Goal: Transaction & Acquisition: Purchase product/service

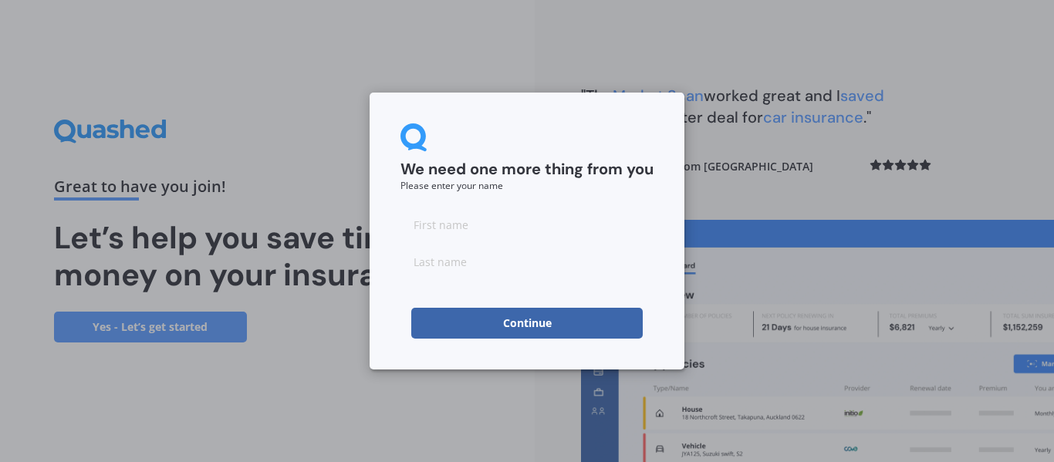
click at [471, 224] on input at bounding box center [526, 224] width 253 height 31
type input "[PERSON_NAME]"
click at [478, 270] on input at bounding box center [526, 261] width 253 height 31
type input "[PERSON_NAME]"
click at [446, 320] on button "Continue" at bounding box center [526, 323] width 231 height 31
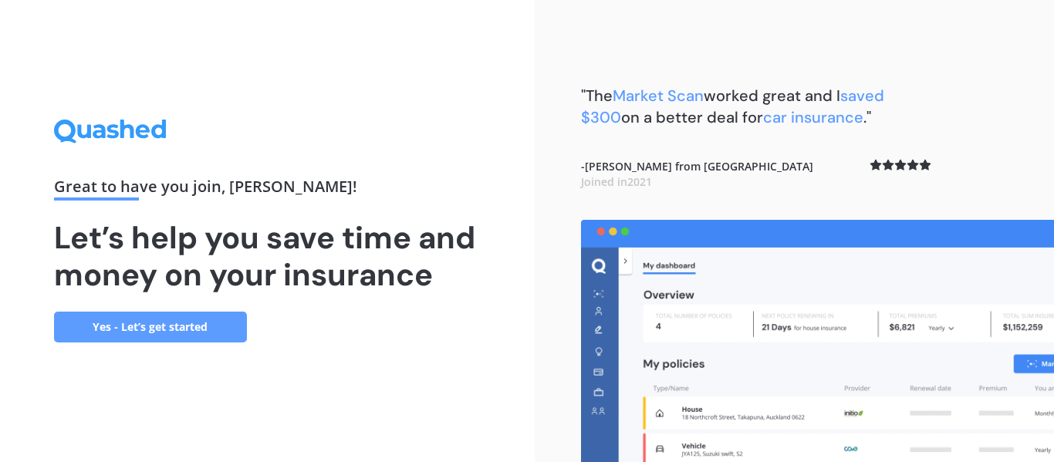
click at [190, 324] on link "Yes - Let’s get started" at bounding box center [150, 327] width 193 height 31
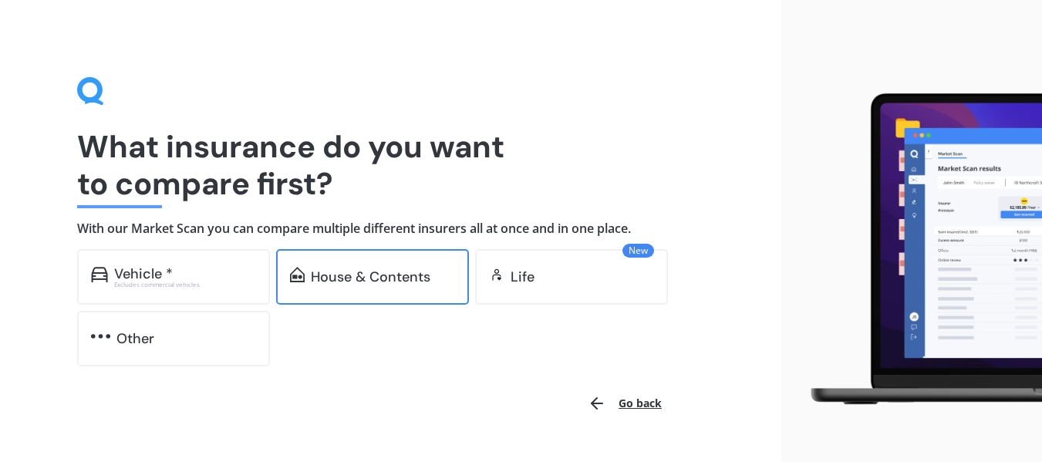
click at [369, 274] on div "House & Contents" at bounding box center [371, 276] width 120 height 15
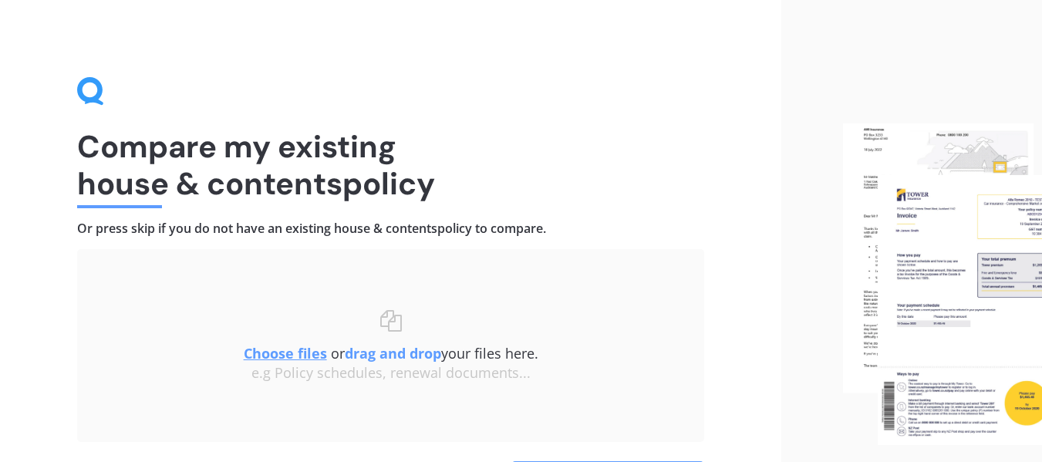
click at [41, 306] on div "Compare my existing house & contents policy Or press skip if you do not have an…" at bounding box center [391, 284] width 782 height 569
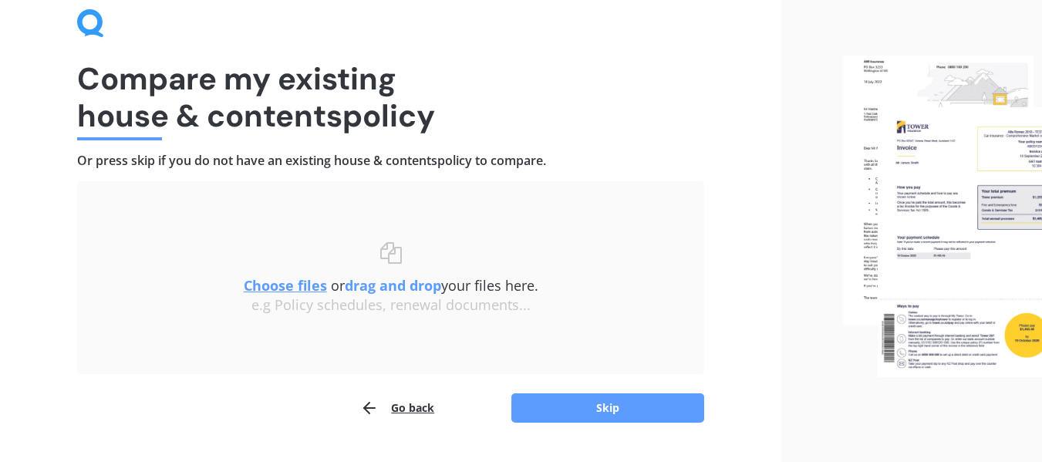
scroll to position [106, 0]
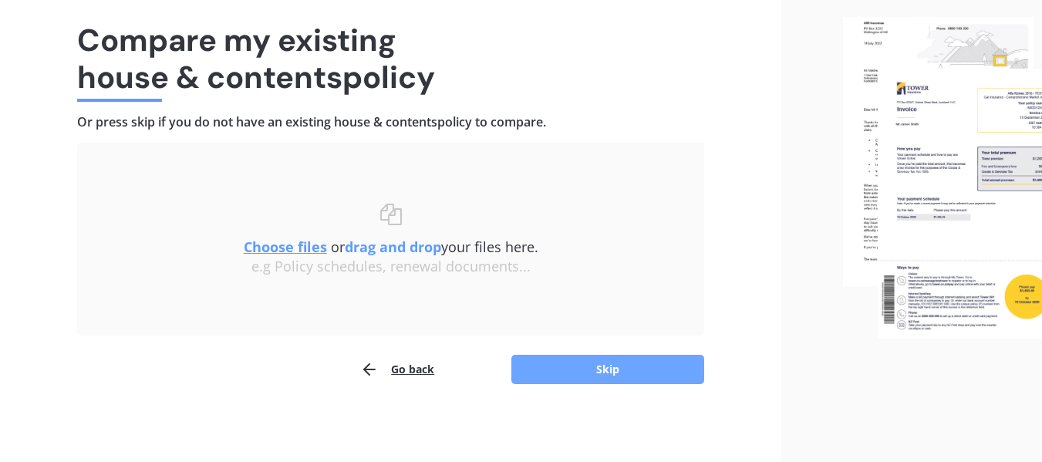
click at [594, 369] on button "Skip" at bounding box center [608, 369] width 193 height 29
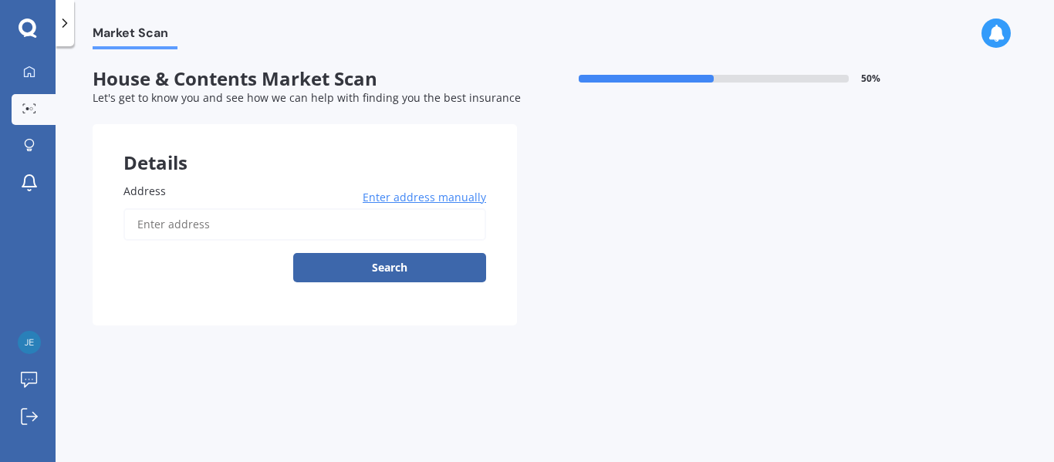
click at [209, 222] on input "Address" at bounding box center [304, 224] width 363 height 32
type input "[STREET_ADDRESS][PERSON_NAME]"
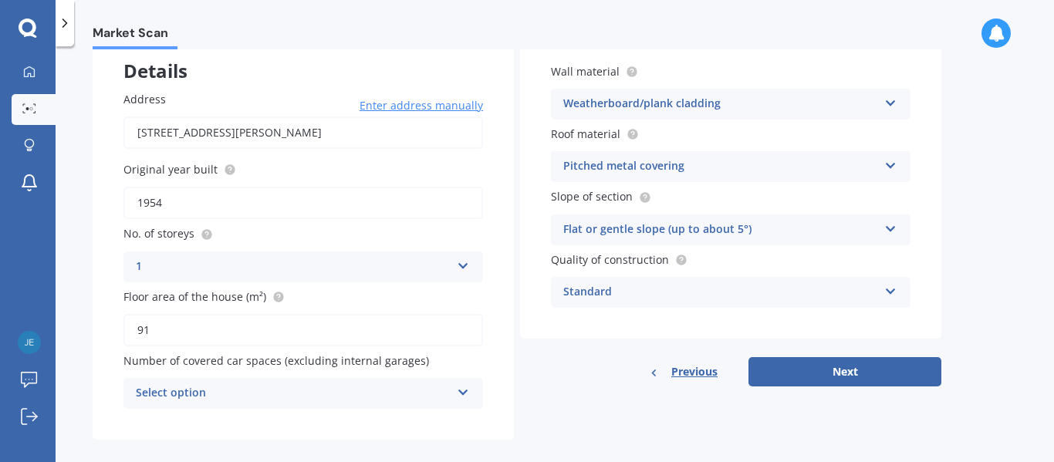
scroll to position [110, 0]
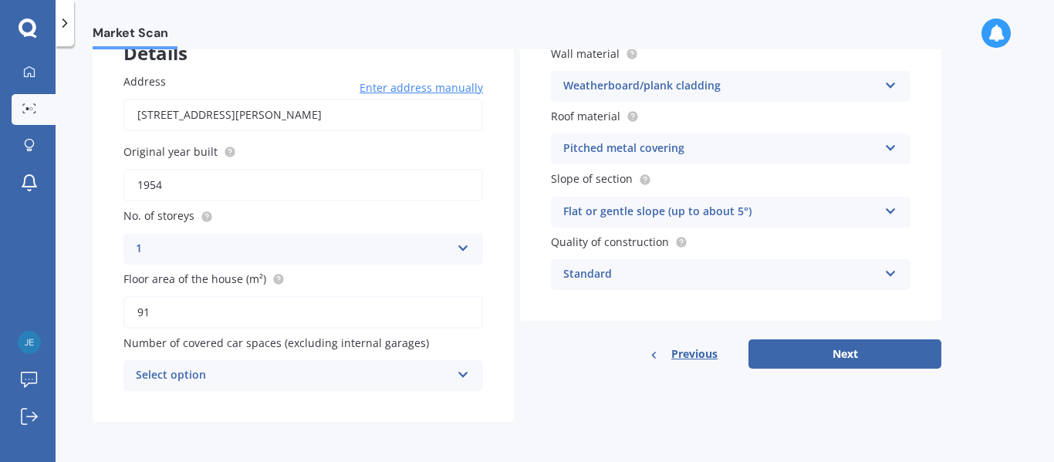
click at [463, 376] on icon at bounding box center [463, 372] width 13 height 11
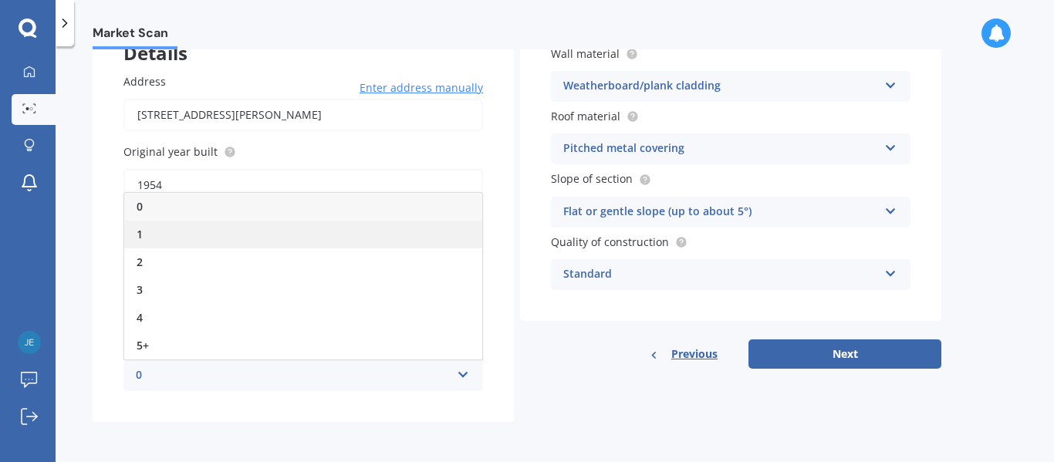
click at [229, 228] on div "1" at bounding box center [303, 235] width 358 height 28
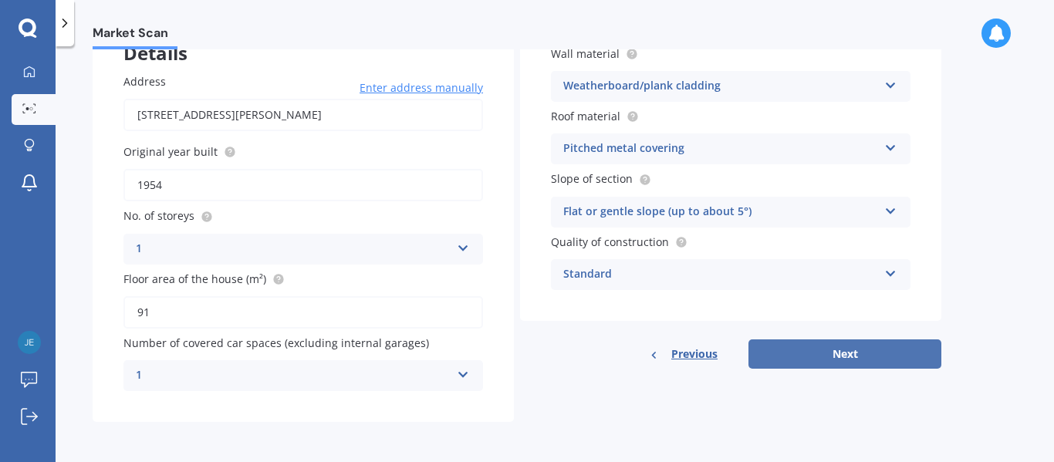
click at [800, 353] on button "Next" at bounding box center [844, 354] width 193 height 29
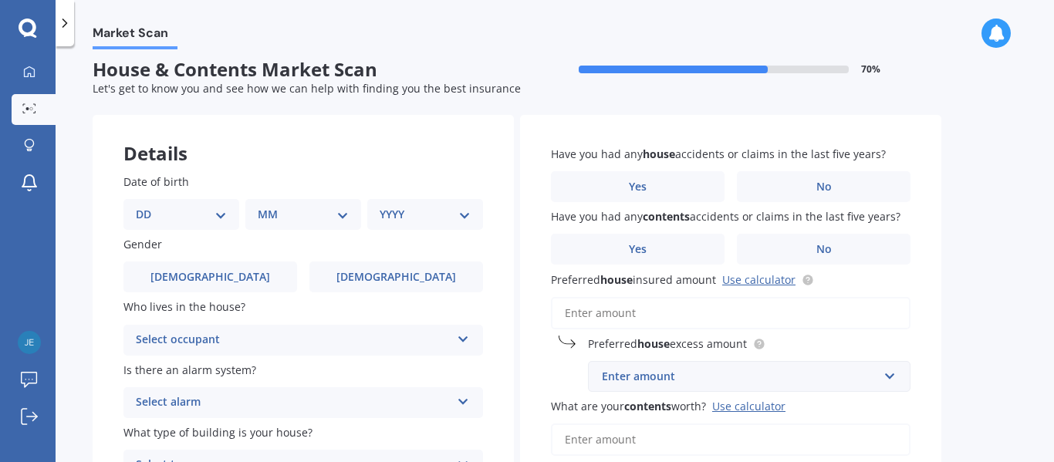
scroll to position [0, 0]
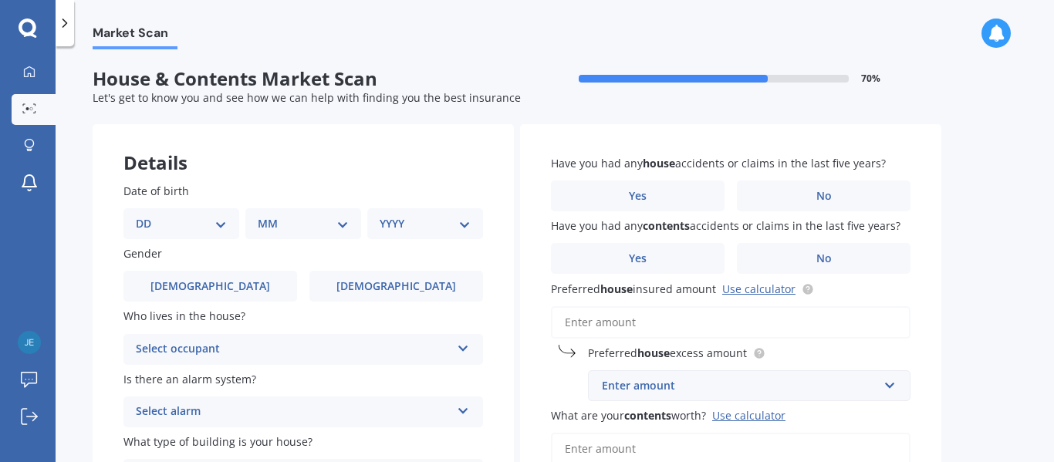
click at [186, 220] on select "DD 01 02 03 04 05 06 07 08 09 10 11 12 13 14 15 16 17 18 19 20 21 22 23 24 25 2…" at bounding box center [181, 223] width 91 height 17
drag, startPoint x: 202, startPoint y: 179, endPoint x: 223, endPoint y: 224, distance: 49.4
click at [223, 224] on select "DD 01 02 03 04 05 06 07 08 09 10 11 12 13 14 15 16 17 18 19 20 21 22 23 24 25 2…" at bounding box center [181, 223] width 91 height 17
click at [167, 228] on select "DD 01 02 03 04 05 06 07 08 09 10 11 12 13 14 15 16 17 18 19 20 21 22 23 24 25 2…" at bounding box center [181, 223] width 91 height 17
select select "28"
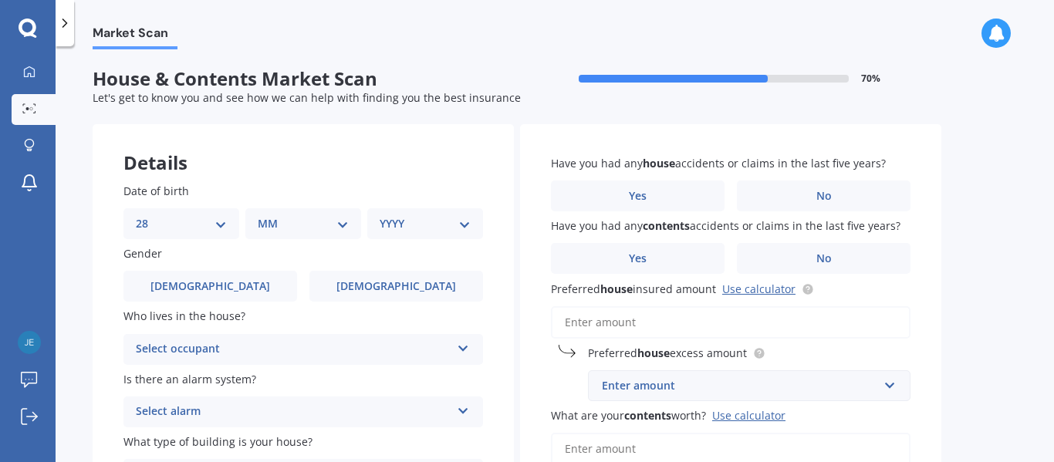
click at [148, 215] on select "DD 01 02 03 04 05 06 07 08 09 10 11 12 13 14 15 16 17 18 19 20 21 22 23 24 25 2…" at bounding box center [181, 223] width 91 height 17
click at [304, 225] on select "MM 01 02 03 04 05 06 07 08 09 10 11 12" at bounding box center [306, 223] width 85 height 17
select select "04"
click at [264, 215] on select "MM 01 02 03 04 05 06 07 08 09 10 11 12" at bounding box center [306, 223] width 85 height 17
click at [406, 225] on select "YYYY 2009 2008 2007 2006 2005 2004 2003 2002 2001 2000 1999 1998 1997 1996 1995…" at bounding box center [422, 223] width 85 height 17
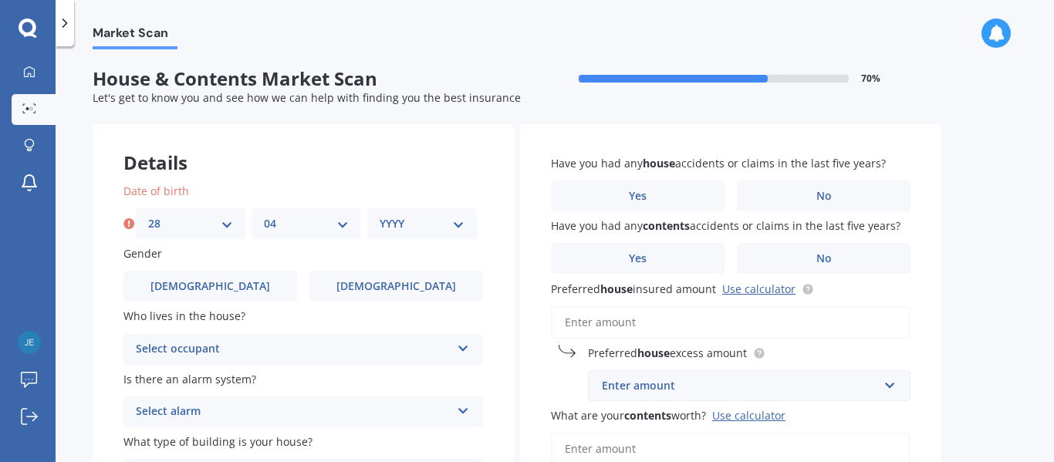
select select "1960"
click at [380, 215] on select "YYYY 2009 2008 2007 2006 2005 2004 2003 2002 2001 2000 1999 1998 1997 1996 1995…" at bounding box center [422, 223] width 85 height 17
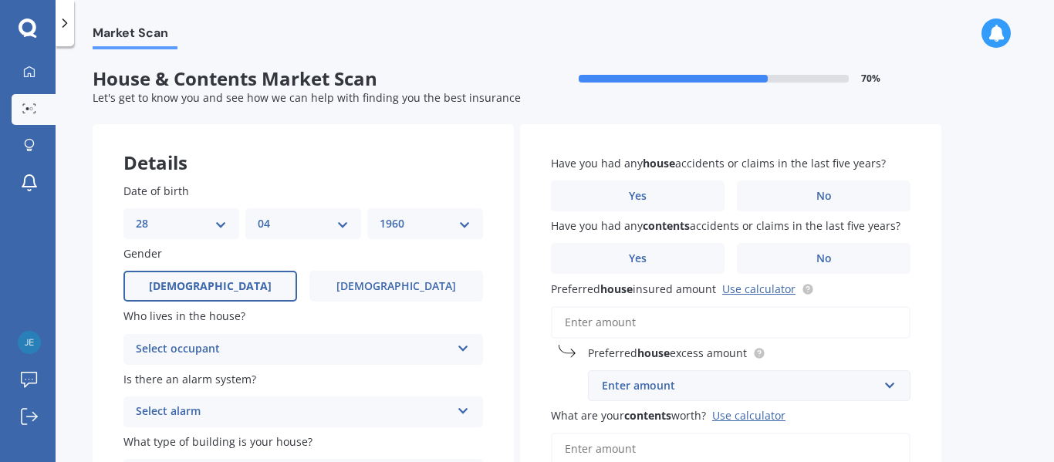
click at [202, 288] on span "[DEMOGRAPHIC_DATA]" at bounding box center [210, 286] width 123 height 13
click at [0, 0] on input "[DEMOGRAPHIC_DATA]" at bounding box center [0, 0] width 0 height 0
click at [79, 331] on div "Market Scan House & Contents Market Scan 70 % Let's get to know you and see how…" at bounding box center [555, 257] width 998 height 416
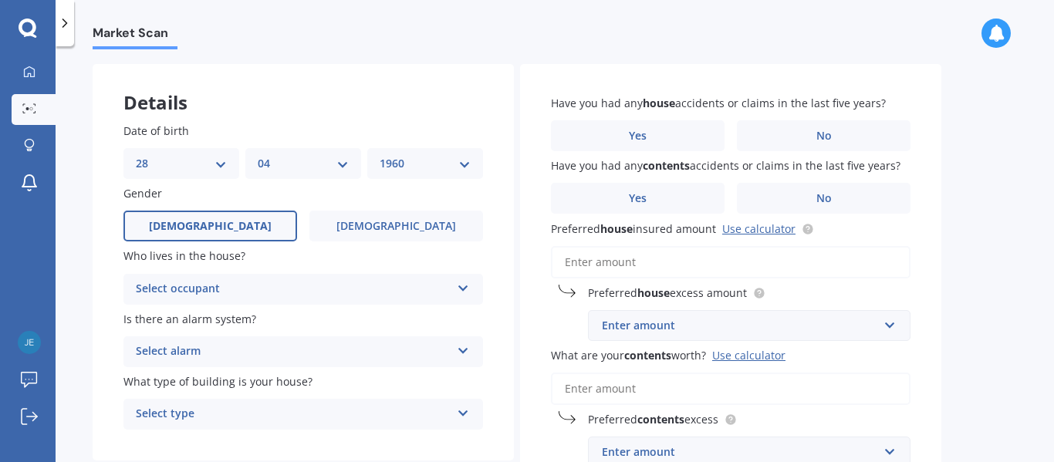
scroll to position [62, 0]
click at [299, 282] on div "Select occupant" at bounding box center [293, 288] width 315 height 19
click at [70, 320] on div "Market Scan House & Contents Market Scan 70 % Let's get to know you and see how…" at bounding box center [555, 257] width 998 height 416
click at [209, 284] on div "Owner" at bounding box center [293, 288] width 315 height 19
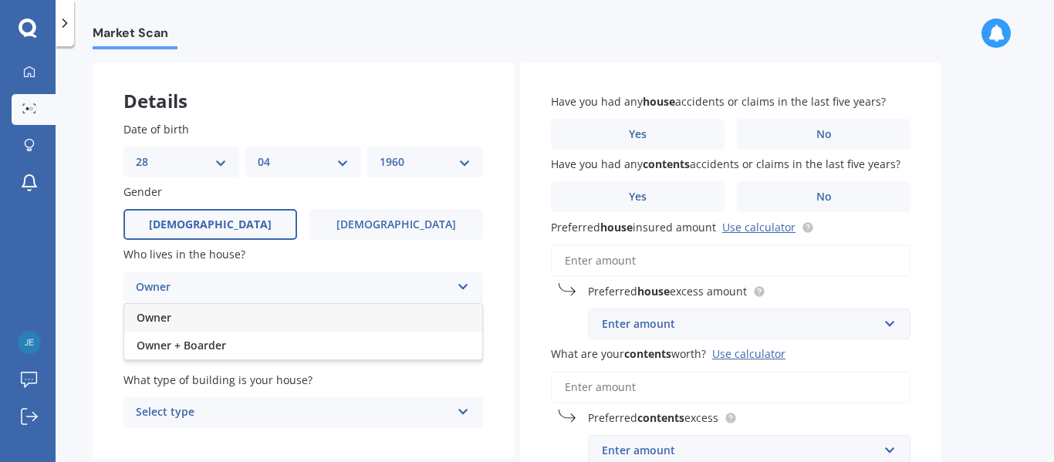
click at [182, 314] on div "Owner" at bounding box center [303, 318] width 358 height 28
click at [215, 350] on div "Select alarm" at bounding box center [293, 350] width 315 height 19
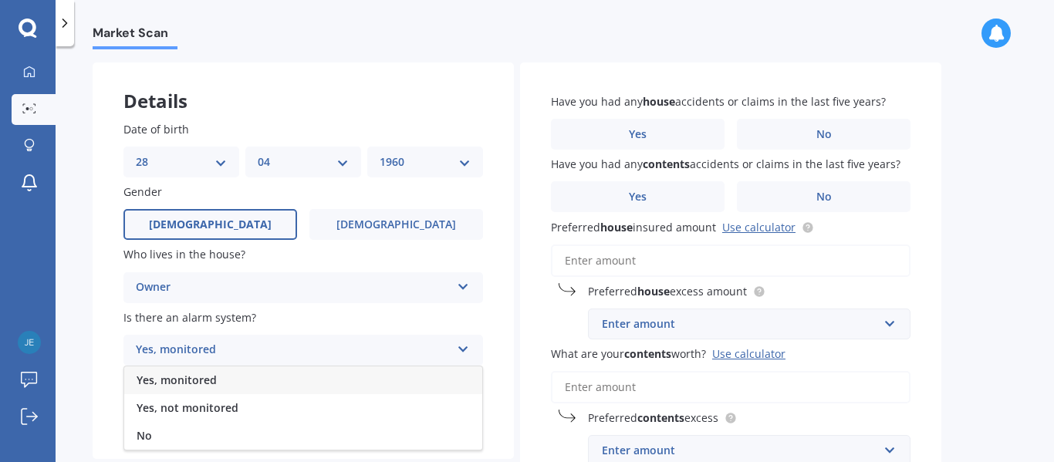
click at [68, 351] on div "Market Scan House & Contents Market Scan 70 % Let's get to know you and see how…" at bounding box center [555, 257] width 998 height 416
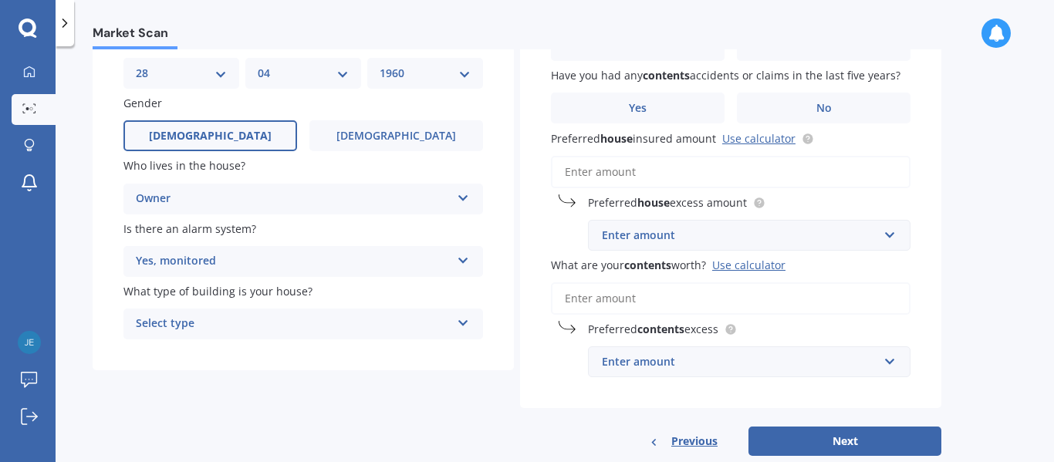
scroll to position [154, 0]
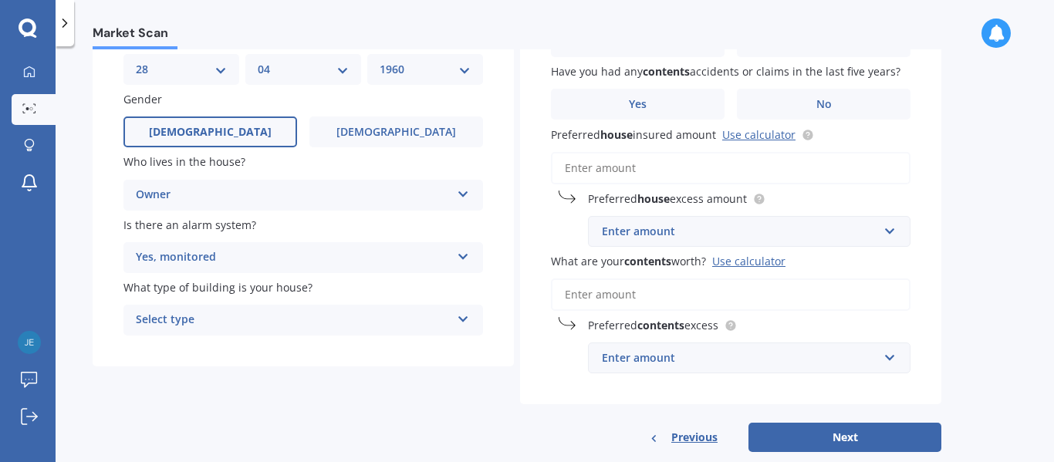
click at [177, 256] on div "Yes, monitored" at bounding box center [293, 257] width 315 height 19
click at [184, 314] on span "Yes, not monitored" at bounding box center [188, 315] width 102 height 15
click at [204, 316] on div "Select type" at bounding box center [293, 320] width 315 height 19
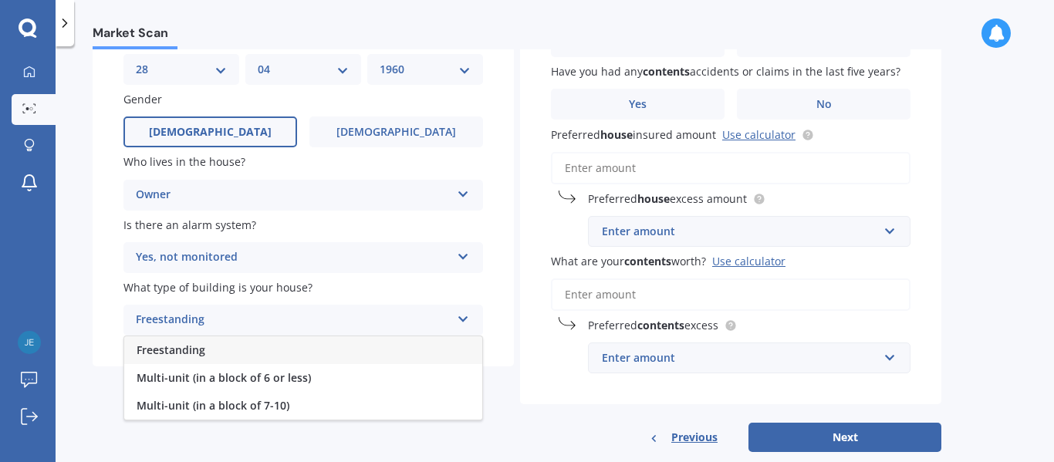
click at [196, 350] on span "Freestanding" at bounding box center [171, 350] width 69 height 15
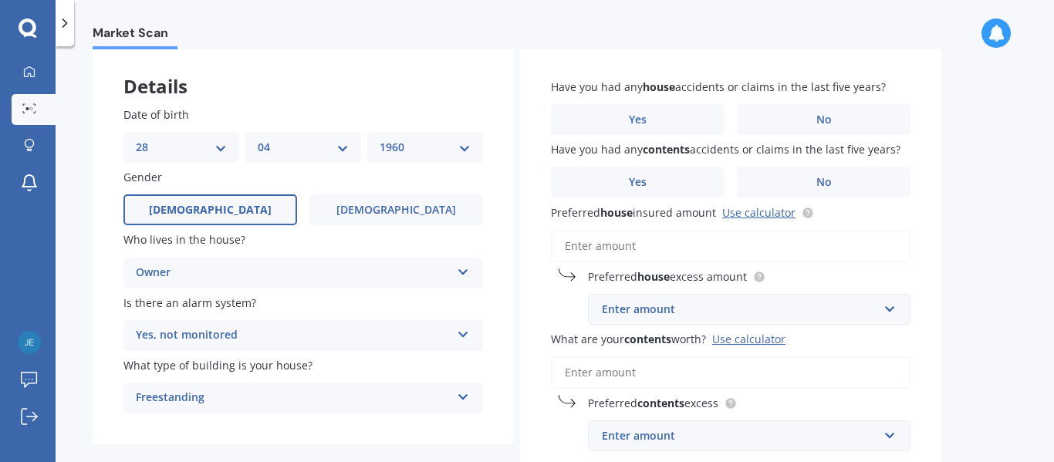
scroll to position [51, 0]
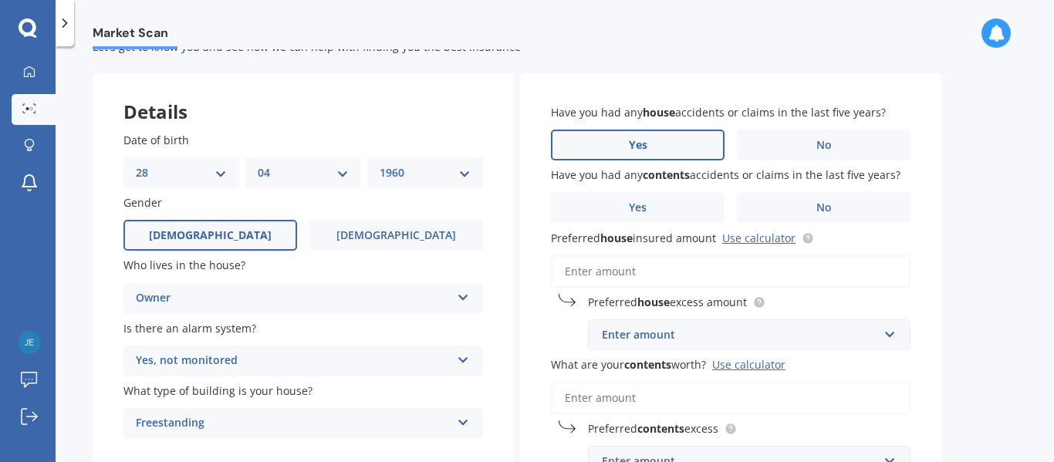
click at [638, 142] on span "Yes" at bounding box center [638, 145] width 19 height 13
click at [0, 0] on input "Yes" at bounding box center [0, 0] width 0 height 0
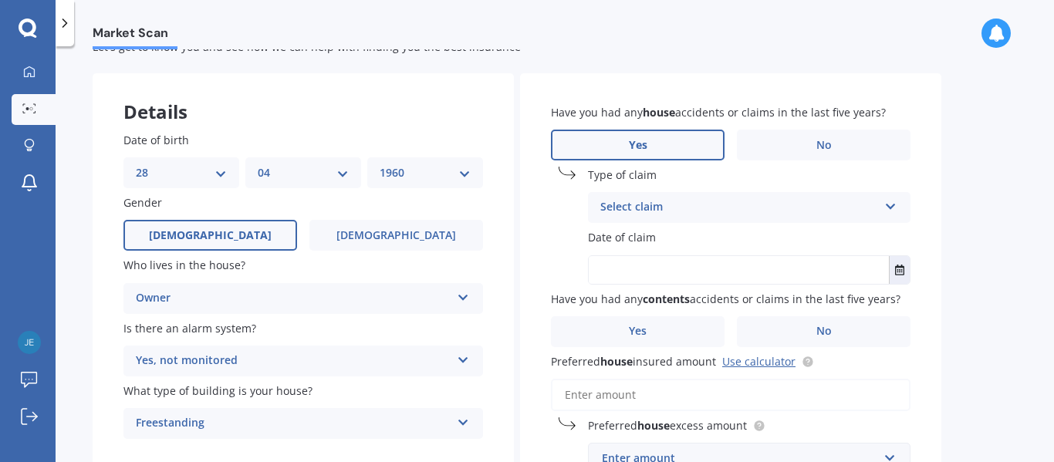
click at [725, 210] on div "Select claim" at bounding box center [739, 207] width 278 height 19
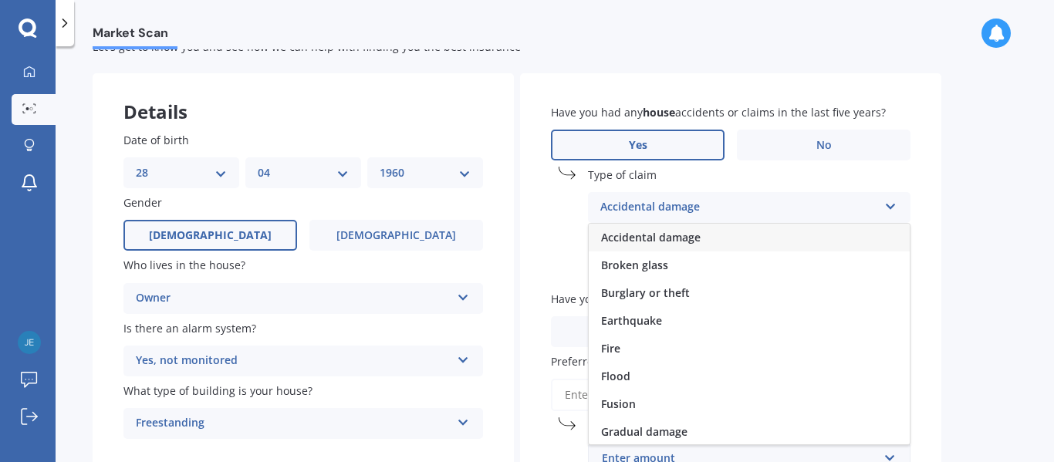
click at [710, 237] on div "Accidental damage" at bounding box center [749, 238] width 321 height 28
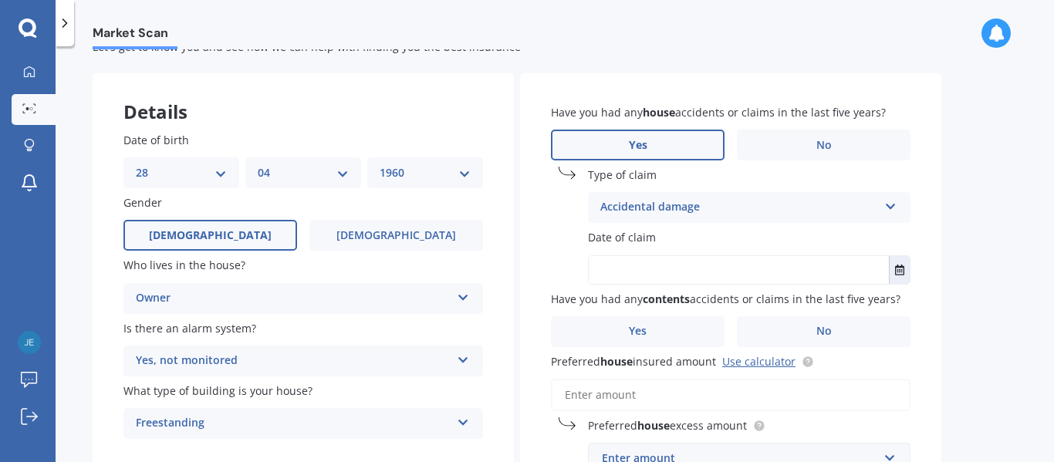
click at [680, 268] on input "text" at bounding box center [739, 270] width 300 height 28
click at [901, 268] on icon "Select date" at bounding box center [899, 270] width 9 height 11
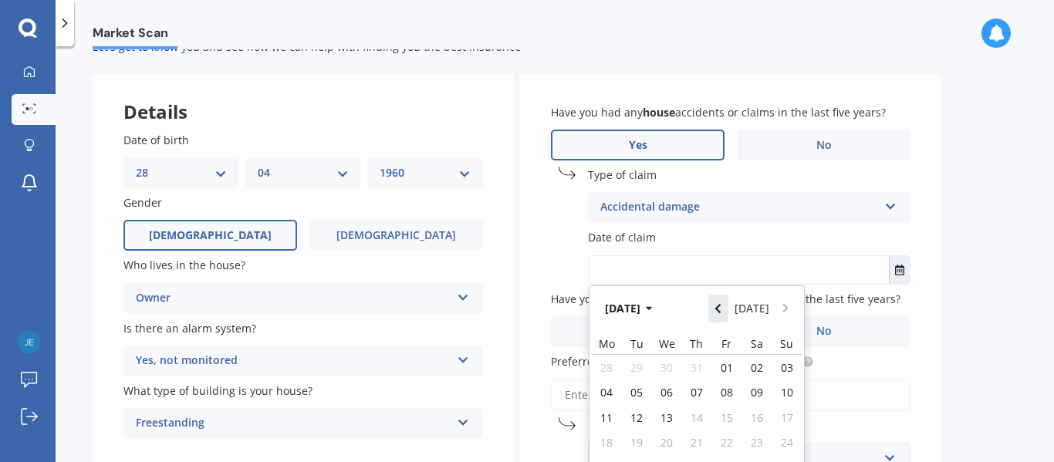
click at [721, 307] on icon "Navigate back" at bounding box center [717, 308] width 5 height 9
click at [698, 394] on span "10" at bounding box center [697, 392] width 12 height 15
type input "[DATE]"
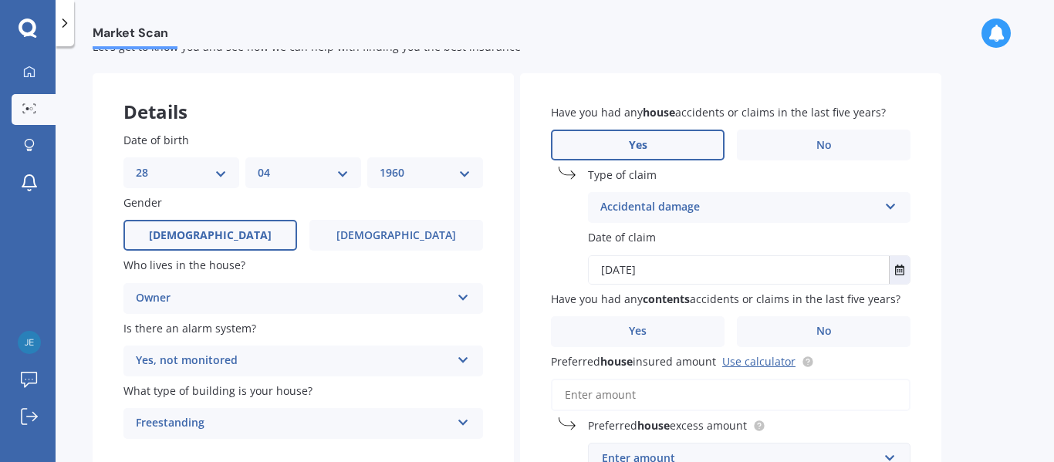
click at [721, 205] on div "Accidental damage" at bounding box center [739, 207] width 278 height 19
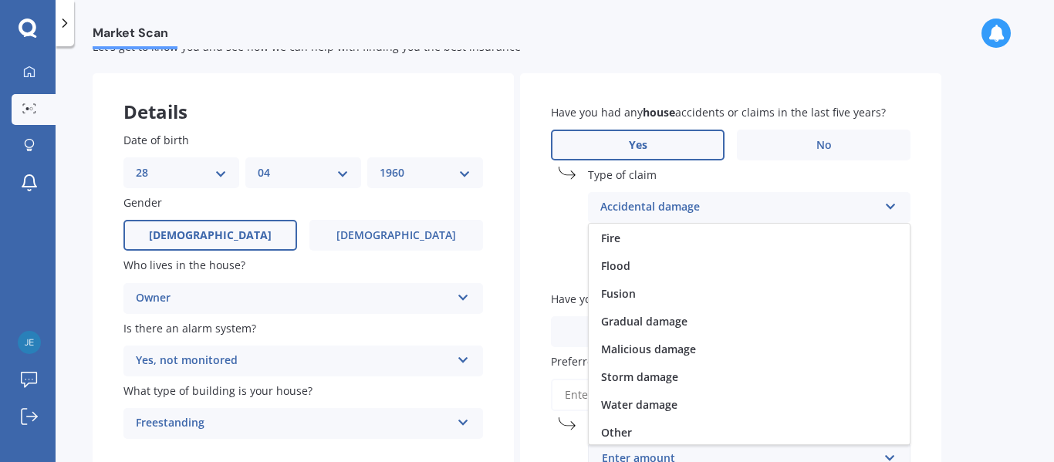
scroll to position [113, 0]
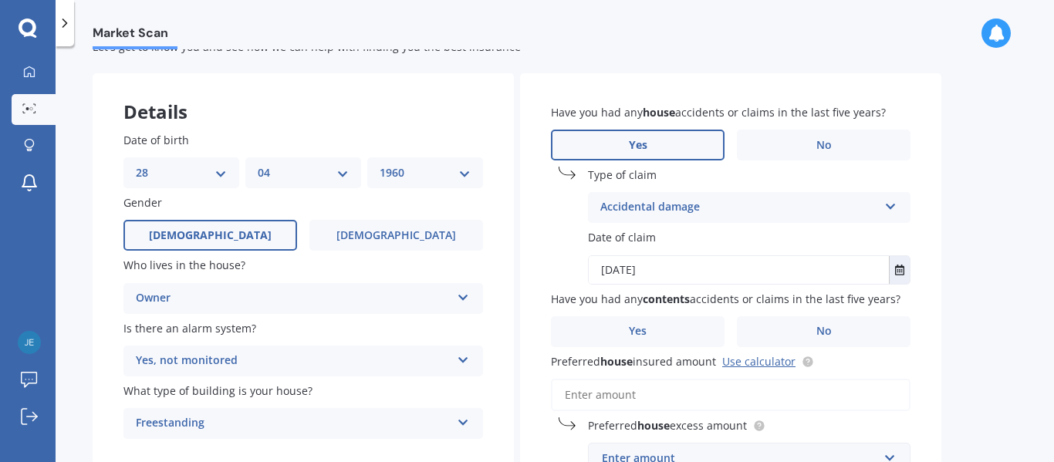
click at [981, 351] on div "Market Scan House & Contents Market Scan 70 % Let's get to know you and see how…" at bounding box center [555, 257] width 998 height 416
click at [830, 144] on span "No" at bounding box center [823, 145] width 15 height 13
click at [0, 0] on input "No" at bounding box center [0, 0] width 0 height 0
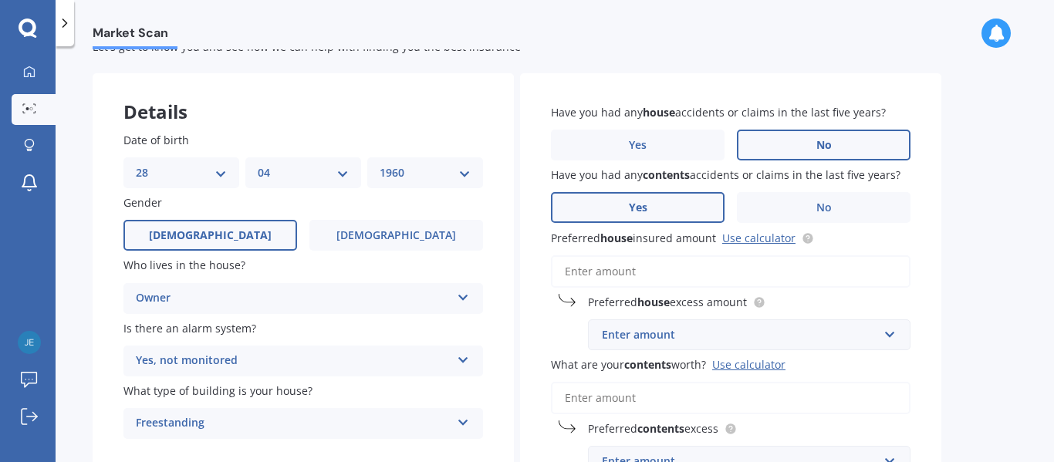
click at [637, 208] on span "Yes" at bounding box center [638, 207] width 19 height 13
click at [0, 0] on input "Yes" at bounding box center [0, 0] width 0 height 0
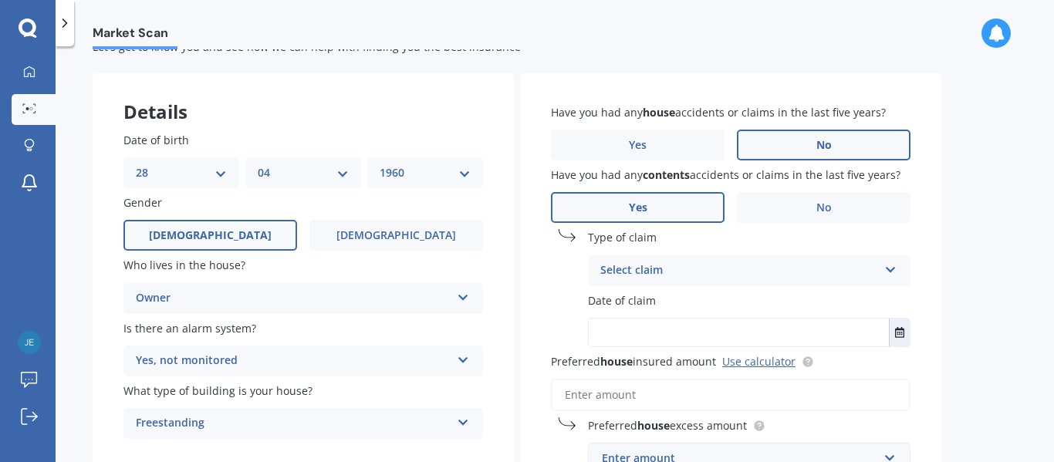
click at [677, 269] on div "Select claim" at bounding box center [739, 271] width 278 height 19
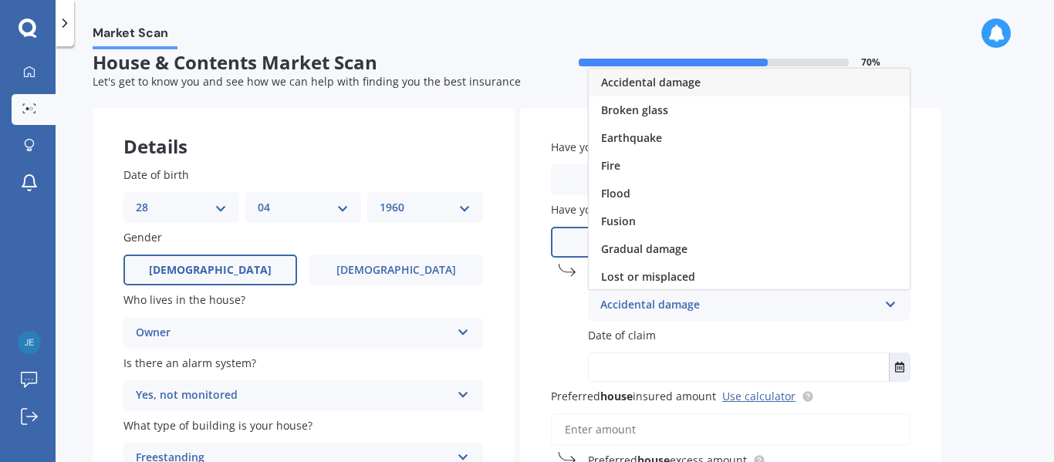
scroll to position [4, 0]
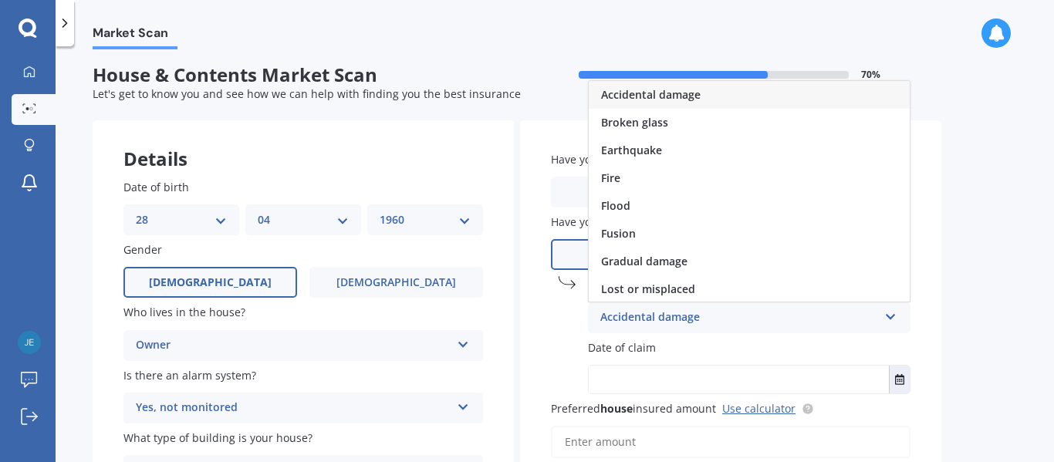
click at [711, 96] on div "Accidental damage" at bounding box center [749, 95] width 321 height 28
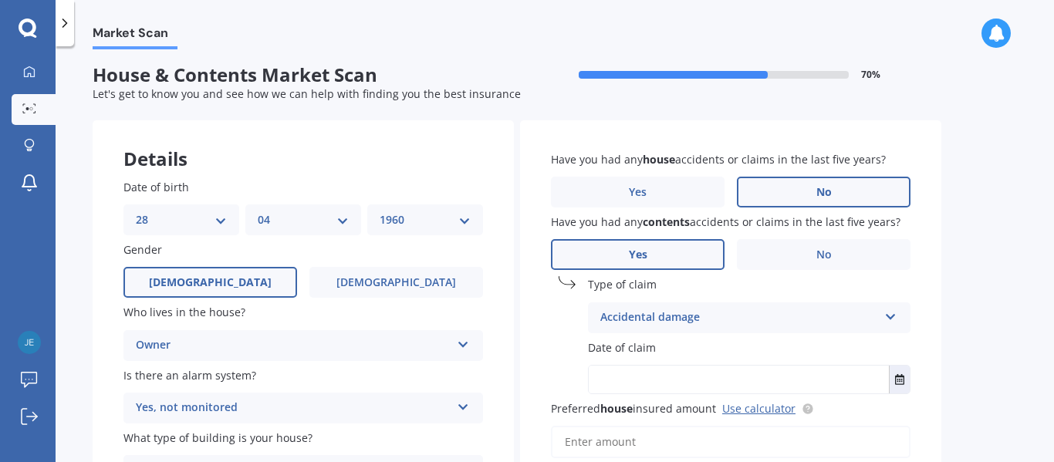
click at [669, 344] on label "Date of claim" at bounding box center [746, 348] width 316 height 16
click at [681, 380] on input "text" at bounding box center [739, 380] width 300 height 28
click at [903, 380] on icon "Select date" at bounding box center [899, 379] width 9 height 11
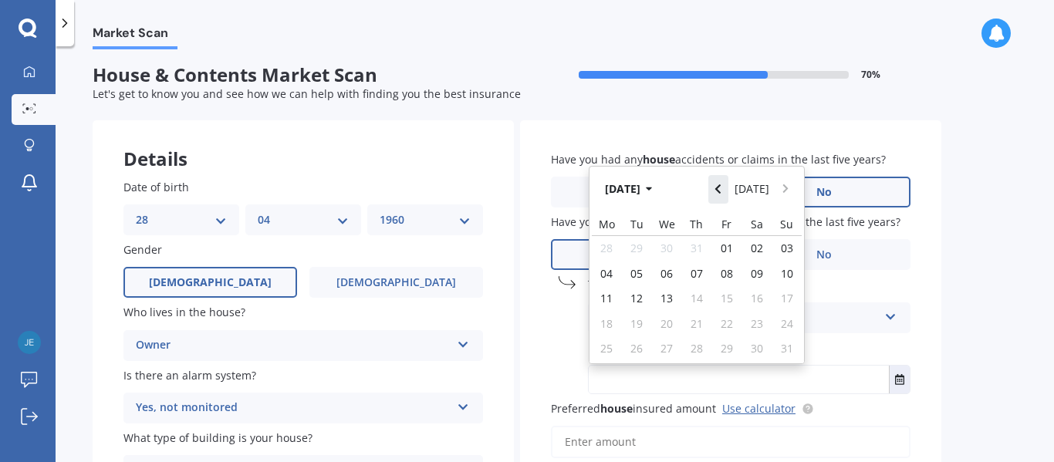
click at [721, 187] on icon "Navigate back" at bounding box center [718, 189] width 7 height 11
click at [693, 271] on span "10" at bounding box center [697, 273] width 12 height 15
type input "[DATE]"
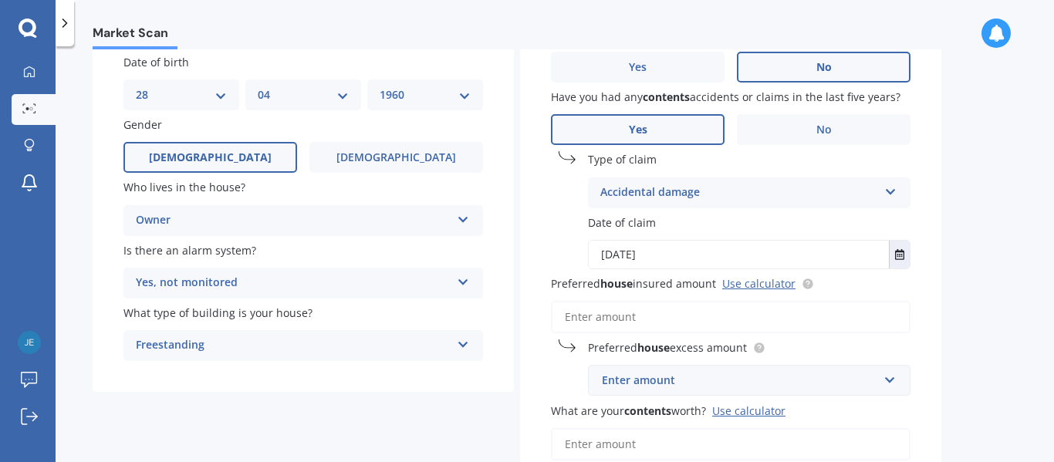
scroll to position [156, 0]
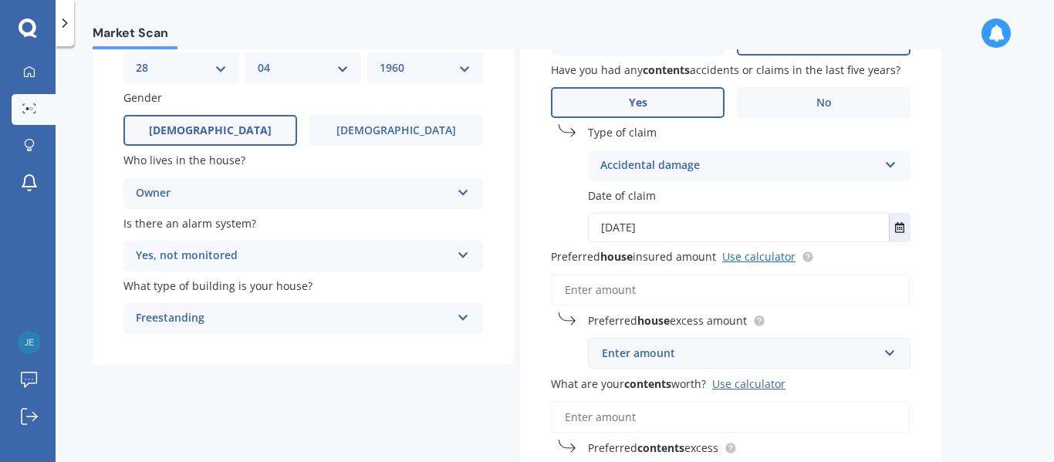
click at [761, 260] on link "Use calculator" at bounding box center [758, 256] width 73 height 15
click at [667, 296] on input "Preferred house insured amount Use calculator" at bounding box center [731, 290] width 360 height 32
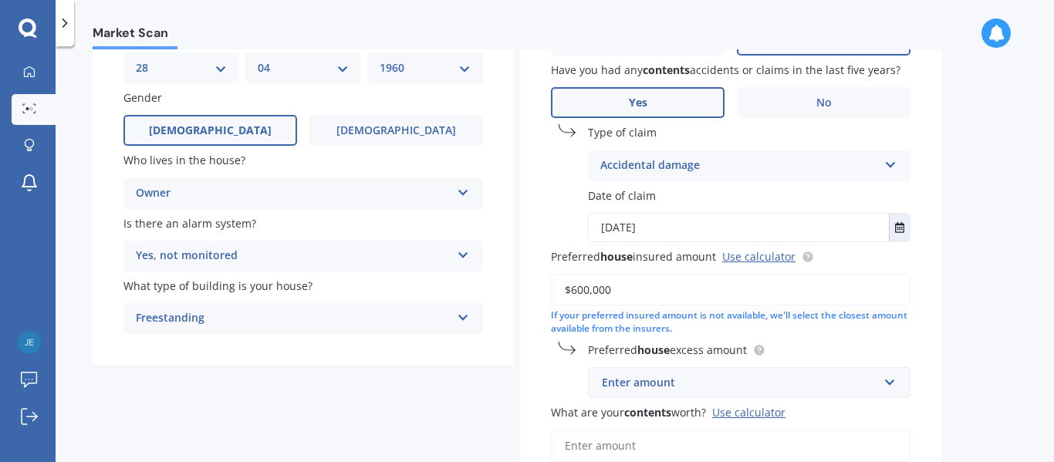
type input "$600,000"
click at [803, 388] on div "Enter amount" at bounding box center [740, 382] width 276 height 17
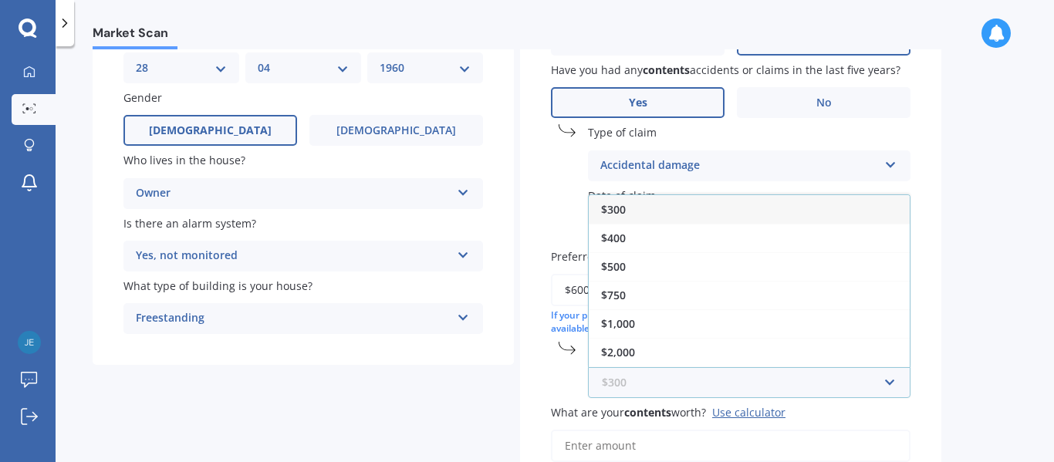
scroll to position [28, 0]
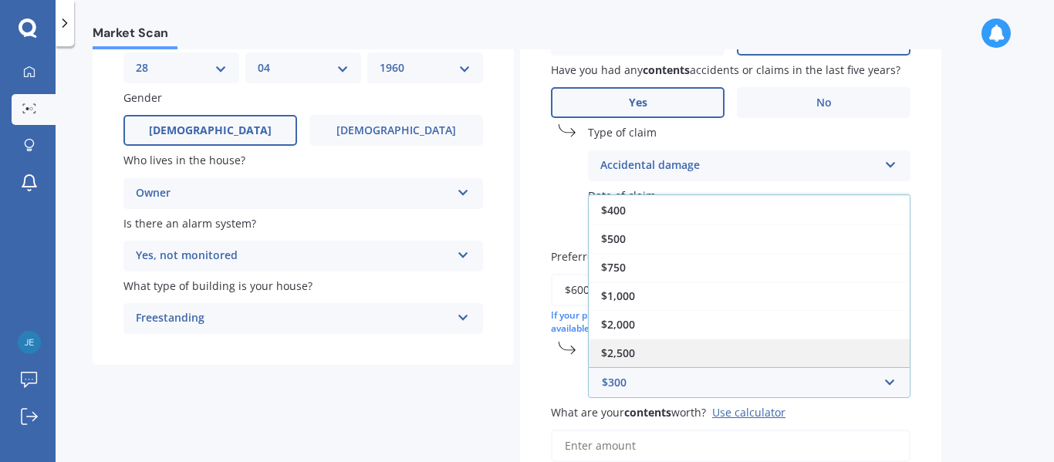
click at [649, 357] on div "$2,500" at bounding box center [749, 353] width 321 height 29
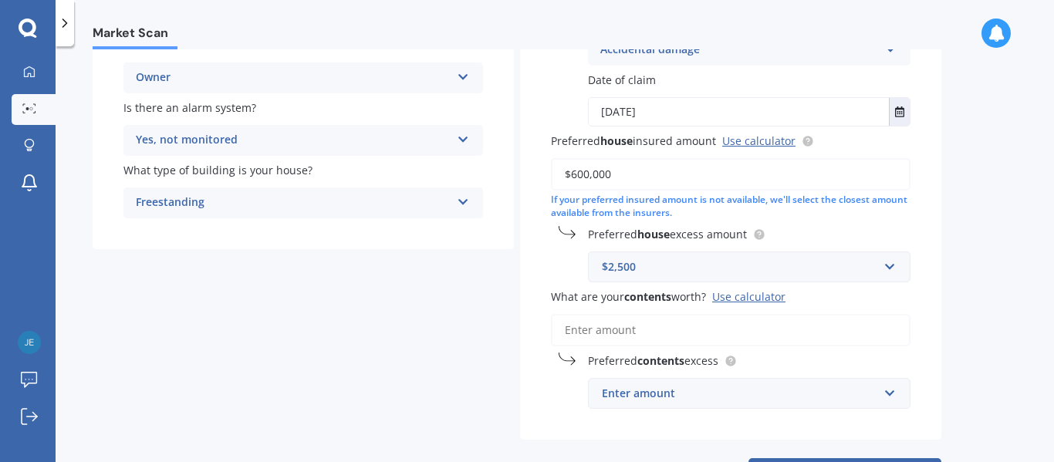
scroll to position [280, 0]
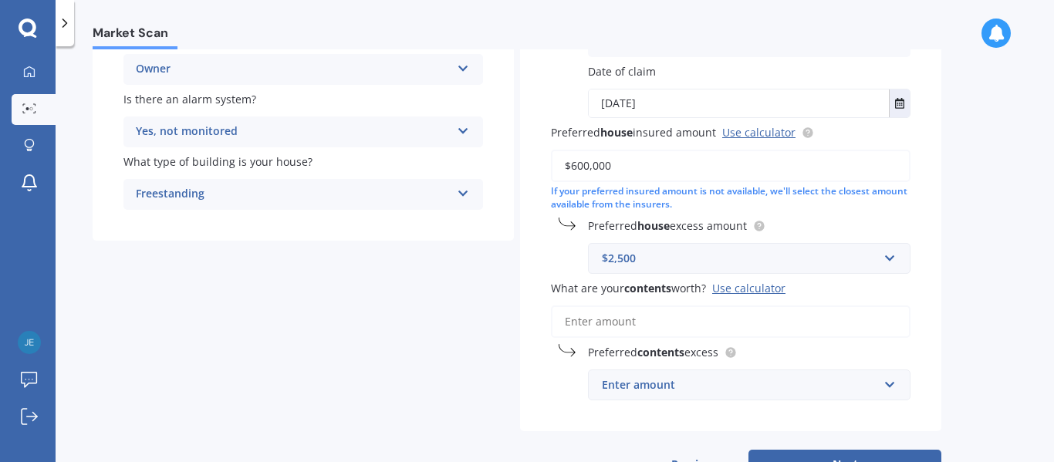
click at [657, 321] on input "What are your contents worth? Use calculator" at bounding box center [731, 322] width 360 height 32
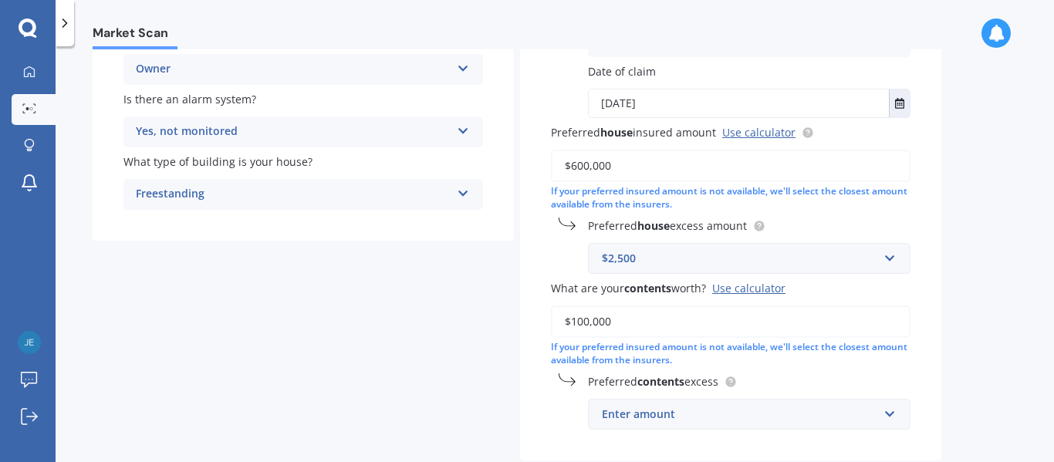
type input "$100,000"
click at [697, 419] on div "Enter amount" at bounding box center [740, 414] width 276 height 17
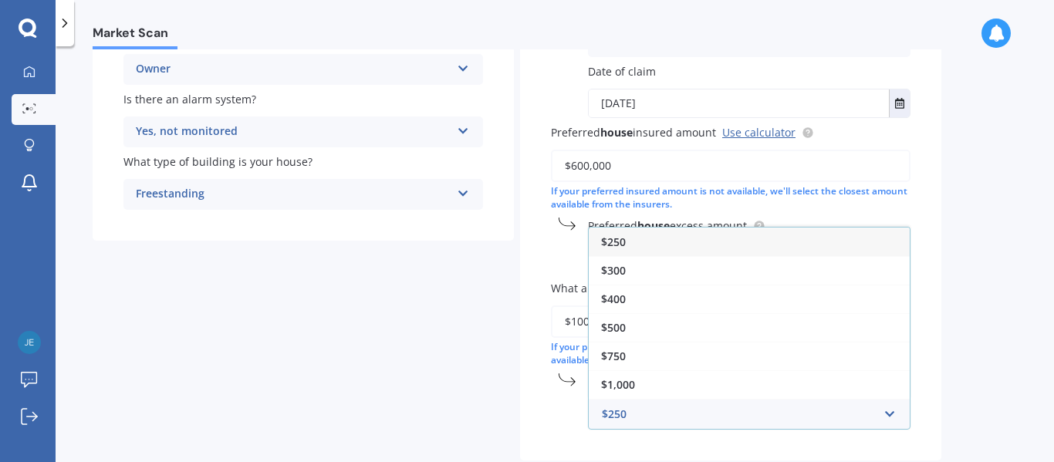
click at [668, 241] on div "$250" at bounding box center [749, 242] width 321 height 29
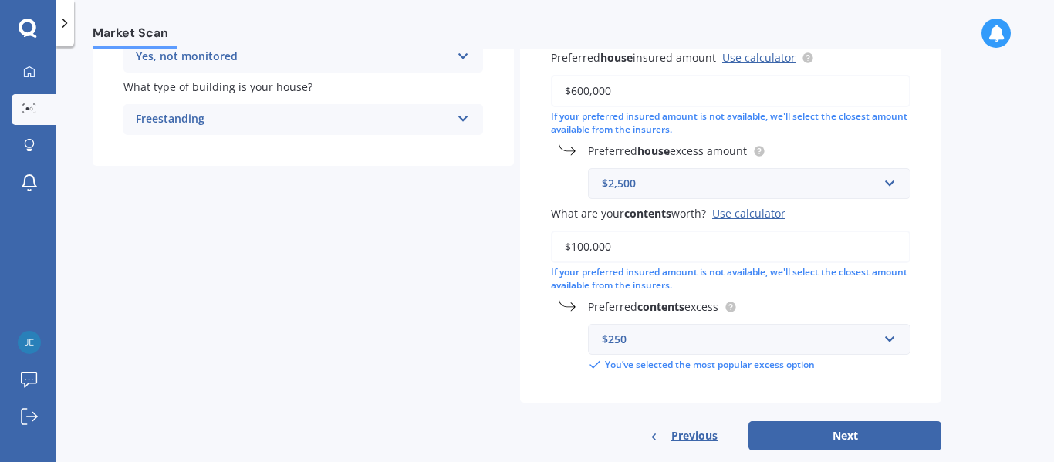
scroll to position [384, 0]
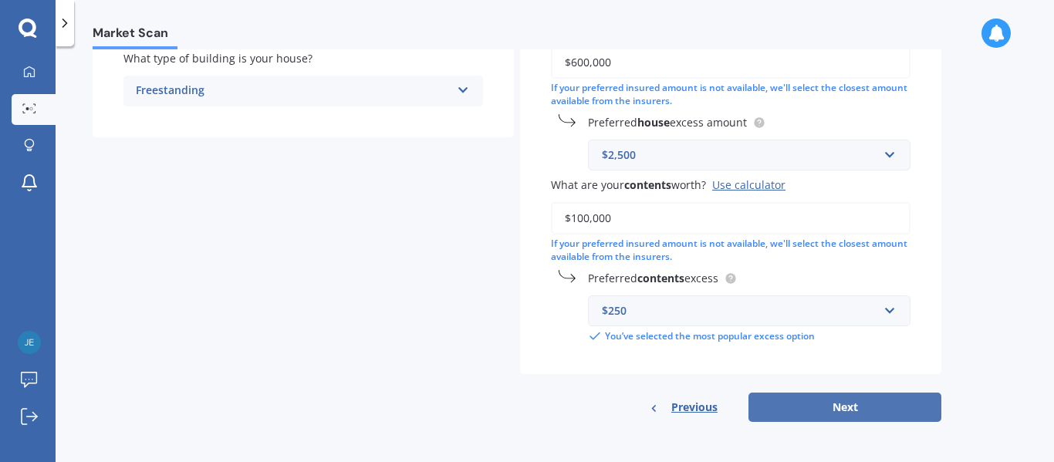
click at [868, 406] on button "Next" at bounding box center [844, 407] width 193 height 29
select select "28"
select select "04"
select select "1960"
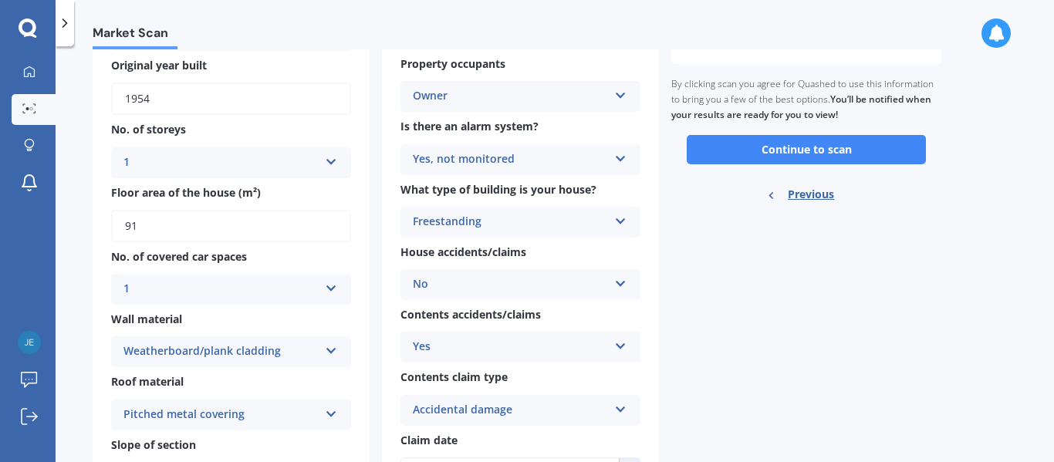
scroll to position [113, 0]
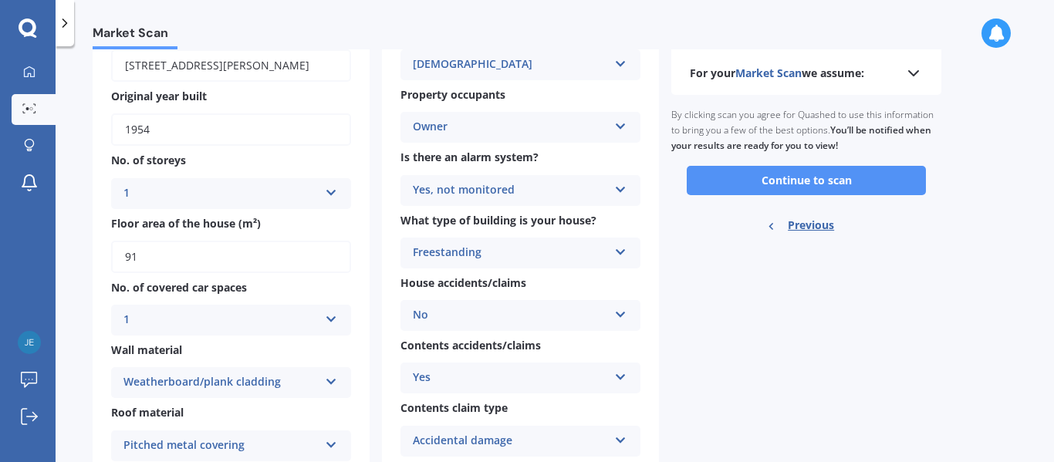
click at [837, 181] on button "Continue to scan" at bounding box center [806, 180] width 239 height 29
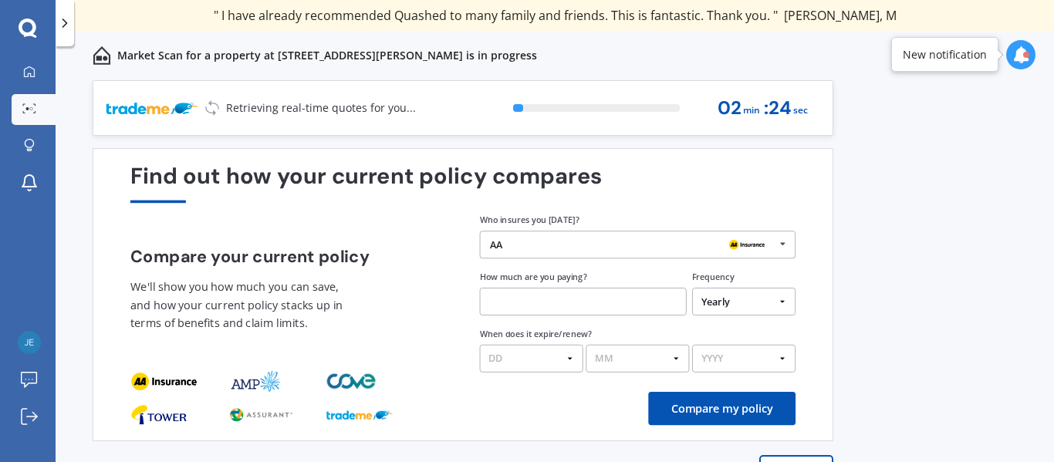
click at [781, 242] on icon at bounding box center [782, 243] width 21 height 25
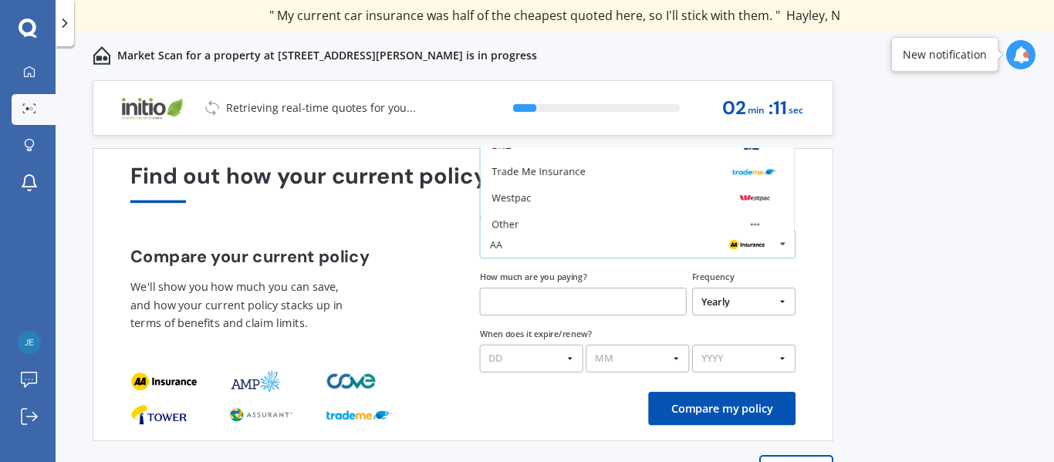
scroll to position [101, 0]
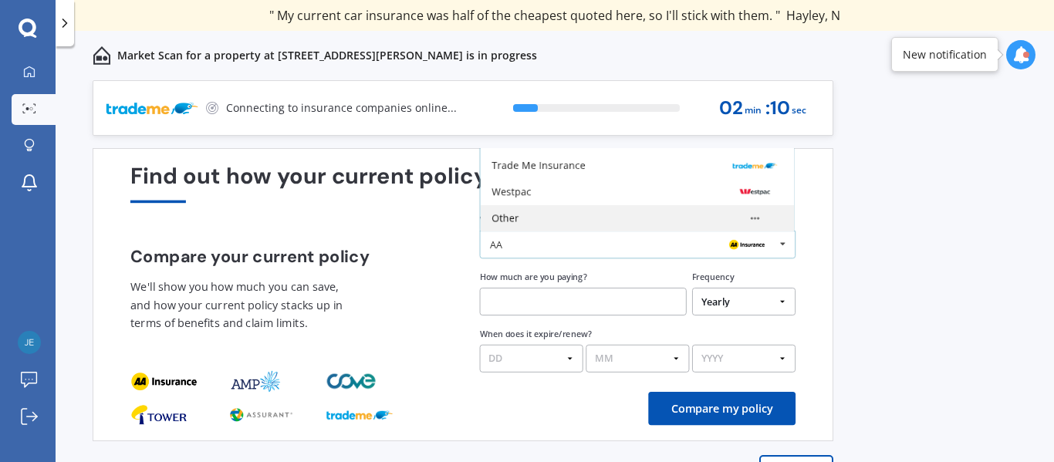
click at [587, 221] on div "Other" at bounding box center [637, 218] width 291 height 11
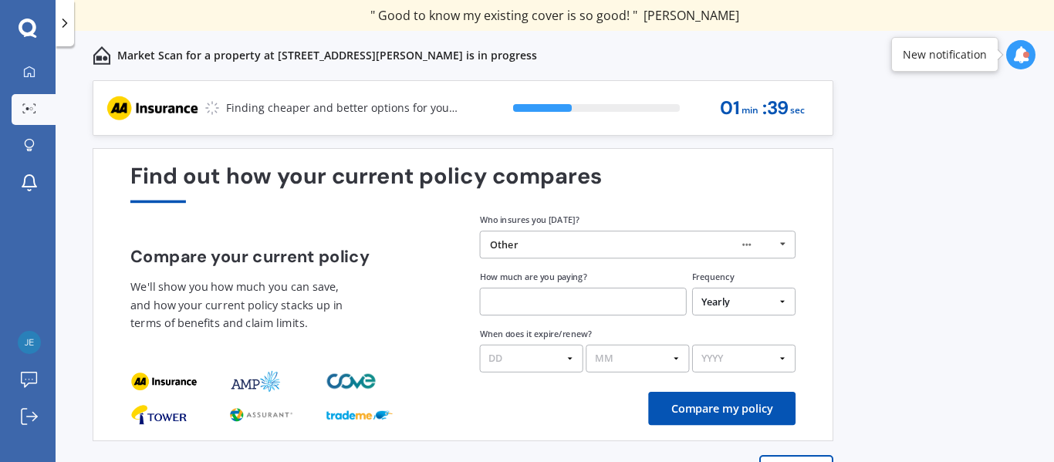
click at [568, 302] on input "text" at bounding box center [583, 302] width 207 height 28
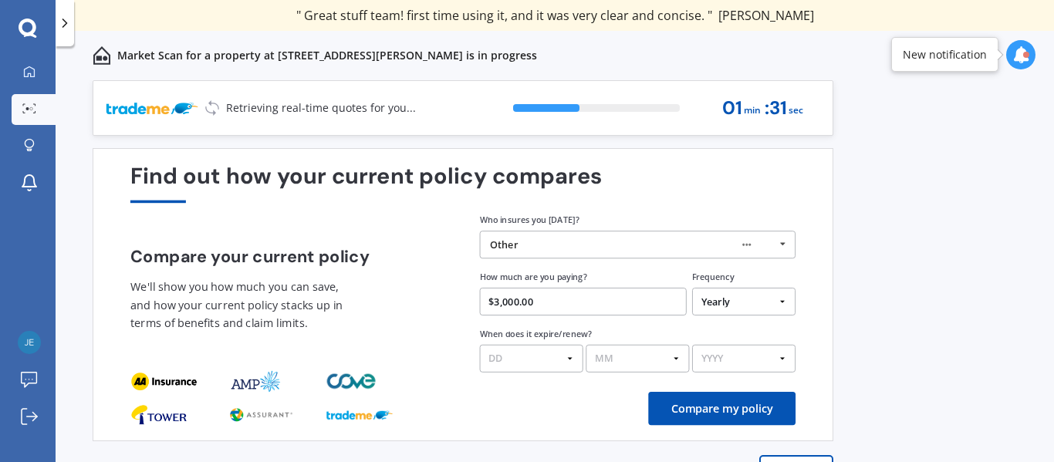
type input "$3,000.00"
click at [748, 407] on button "Compare my policy" at bounding box center [721, 408] width 147 height 33
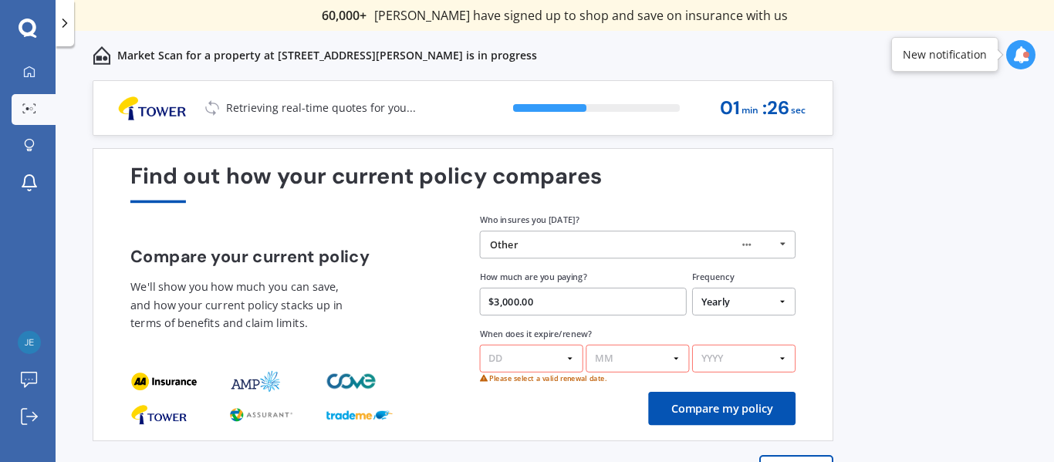
click at [567, 356] on select "DD 01 02 03 04 05 06 07 08 09 10 11 12 13 14 15 16 17 18 19 20 21 22 23 24 25 2…" at bounding box center [531, 359] width 103 height 28
click at [560, 435] on div "Find out how your current policy compares Compare your current policy We'll sho…" at bounding box center [463, 294] width 741 height 293
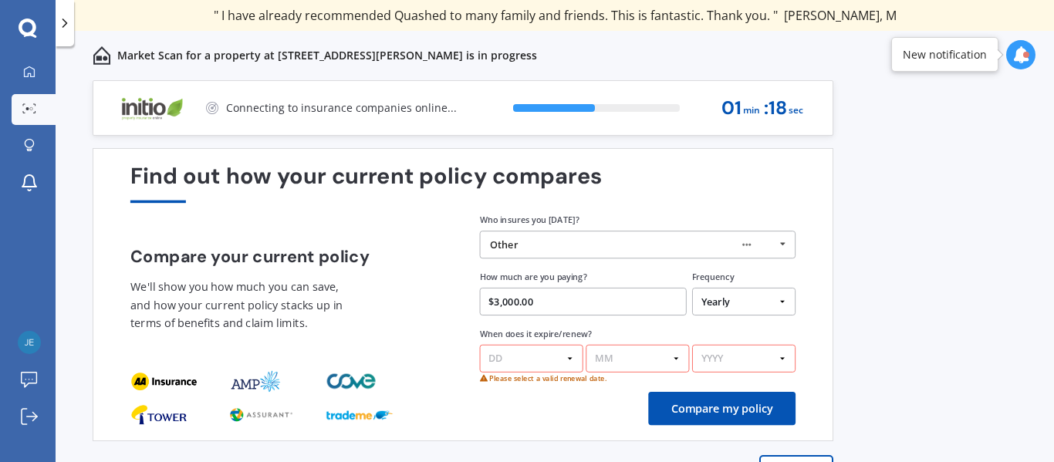
click at [627, 356] on select "MM 01 02 03 04 05 06 07 08 09 10 11 12" at bounding box center [637, 359] width 103 height 28
click at [755, 356] on select "YYYY 2026 2025 2024" at bounding box center [743, 359] width 103 height 28
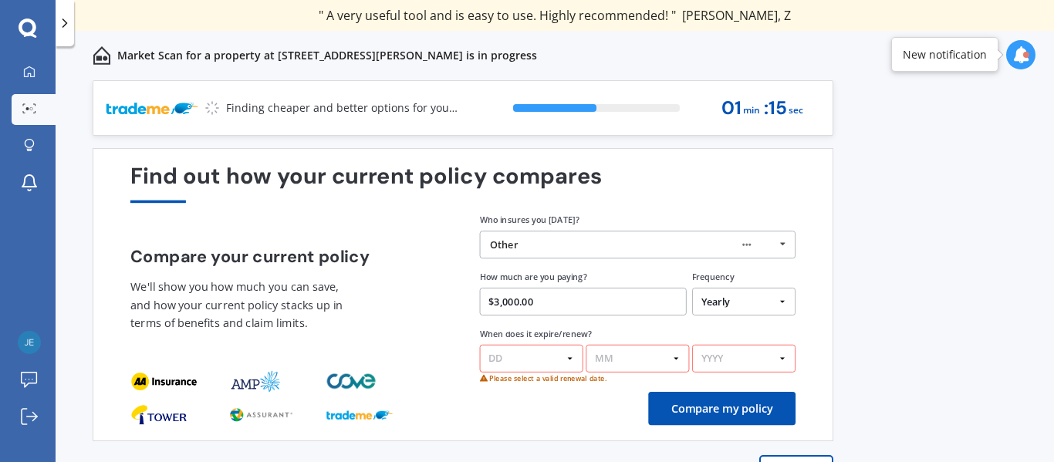
click at [551, 411] on div "Compare my policy" at bounding box center [462, 408] width 665 height 33
click at [532, 353] on select "DD 01 02 03 04 05 06 07 08 09 10 11 12 13 14 15 16 17 18 19 20 21 22 23 24 25 2…" at bounding box center [531, 359] width 103 height 28
select select "13"
click at [480, 345] on select "DD 01 02 03 04 05 06 07 08 09 10 11 12 13 14 15 16 17 18 19 20 21 22 23 24 25 2…" at bounding box center [531, 359] width 103 height 28
click at [629, 356] on select "MM 01 02 03 04 05 06 07 08 09 10 11 12" at bounding box center [637, 359] width 103 height 28
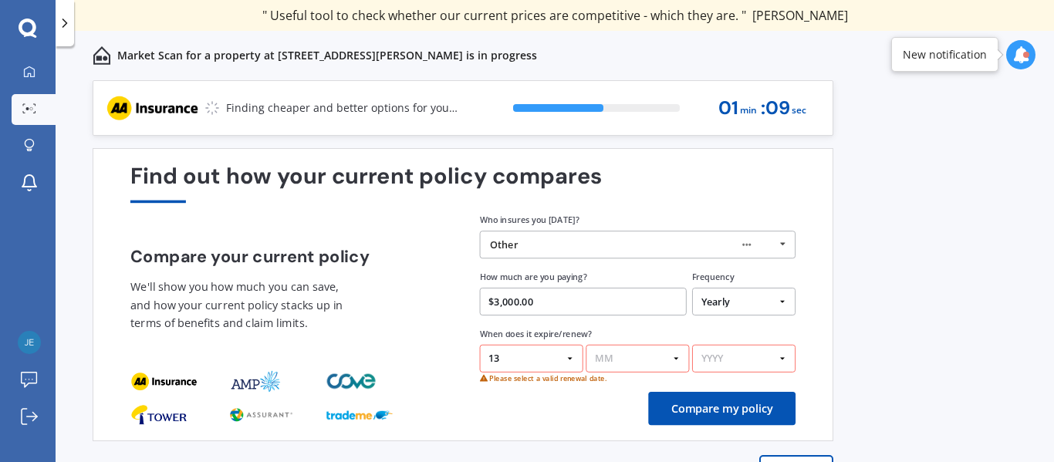
select select "07"
click at [586, 345] on select "MM 01 02 03 04 05 06 07 08 09 10 11 12" at bounding box center [637, 359] width 103 height 28
click at [725, 358] on select "YYYY 2026 2025 2024" at bounding box center [743, 359] width 103 height 28
select select "2026"
click at [692, 345] on select "YYYY 2026 2025 2024" at bounding box center [743, 359] width 103 height 28
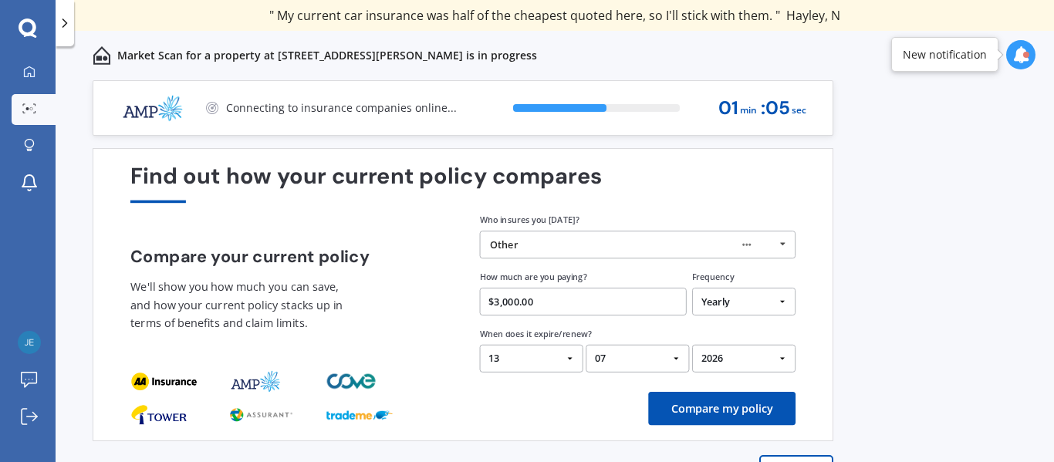
click at [710, 407] on button "Compare my policy" at bounding box center [721, 408] width 147 height 33
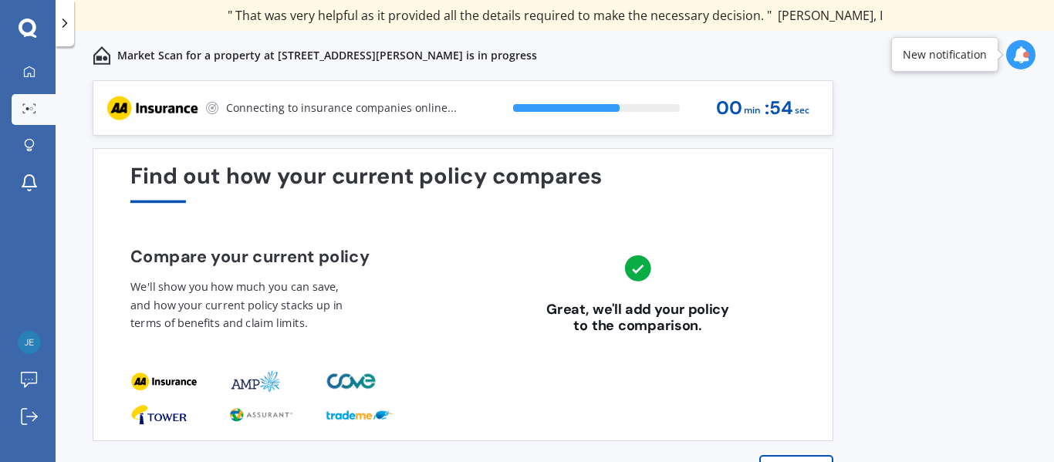
click at [898, 328] on div "Previous 60,000+ Kiwis have signed up to shop and save on insurance with us " H…" at bounding box center [555, 288] width 998 height 416
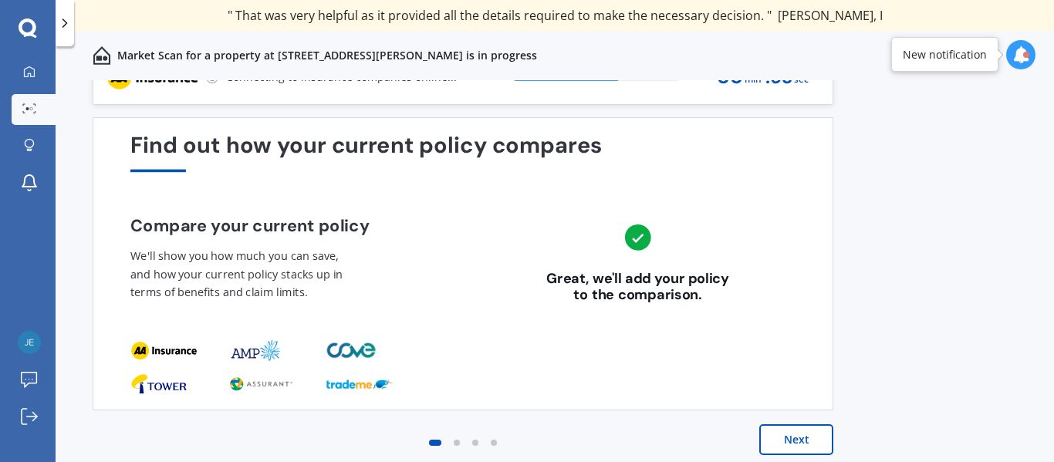
scroll to position [39, 0]
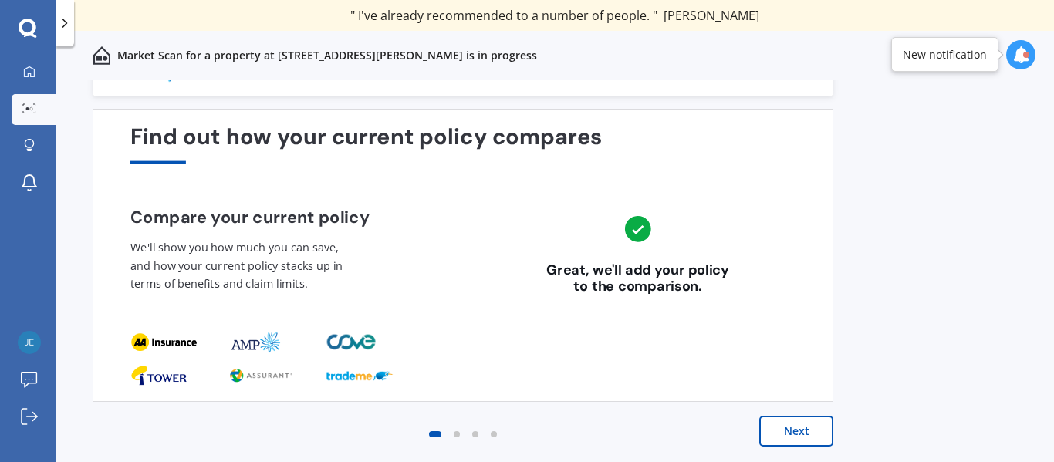
click at [782, 434] on button "Next" at bounding box center [796, 431] width 74 height 31
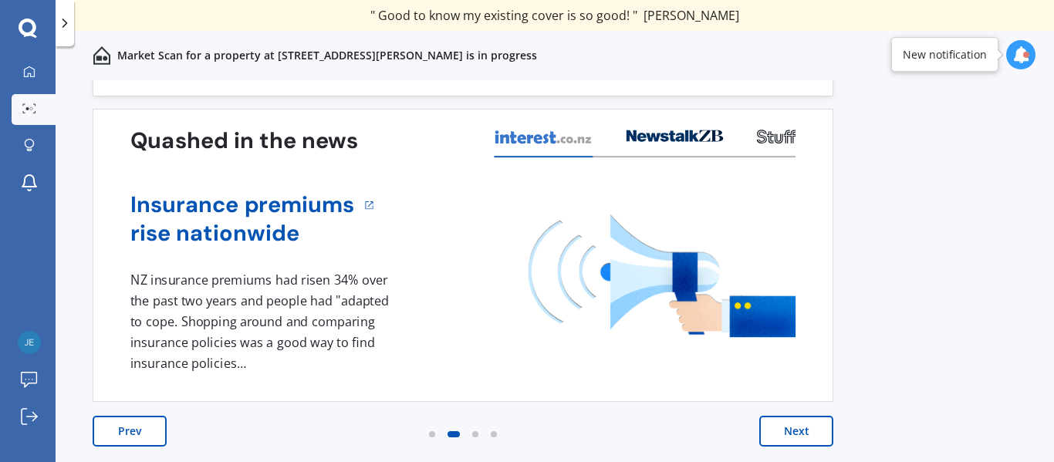
click at [806, 433] on button "Next" at bounding box center [796, 431] width 74 height 31
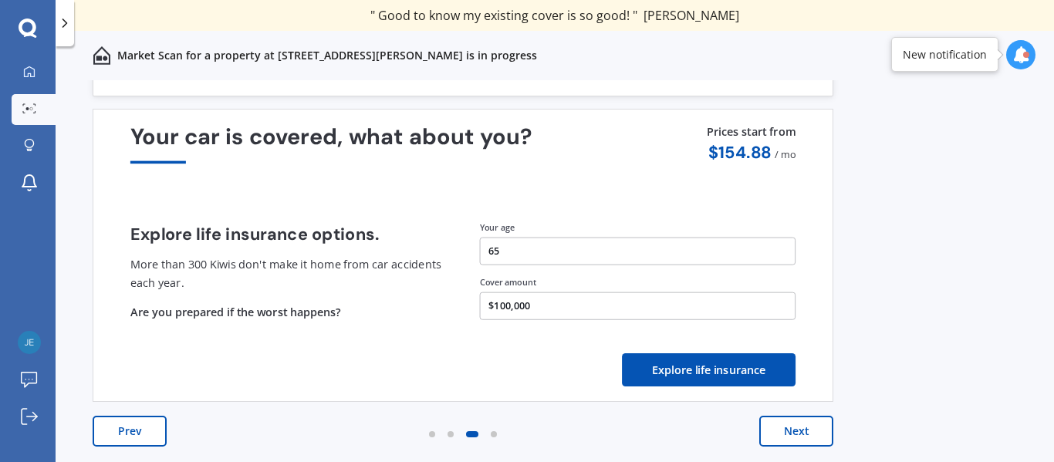
scroll to position [0, 0]
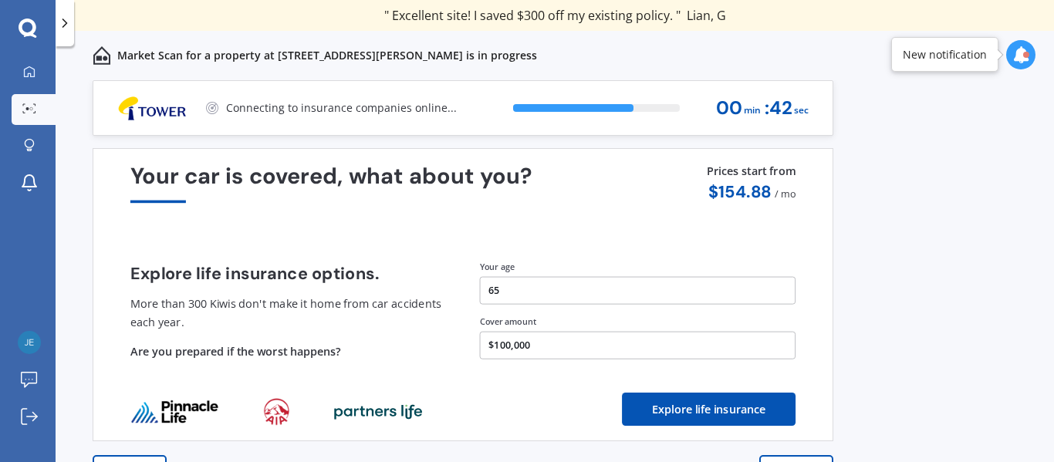
click at [911, 366] on div "Previous 60,000+ Kiwis have signed up to shop and save on insurance with us " H…" at bounding box center [555, 288] width 998 height 416
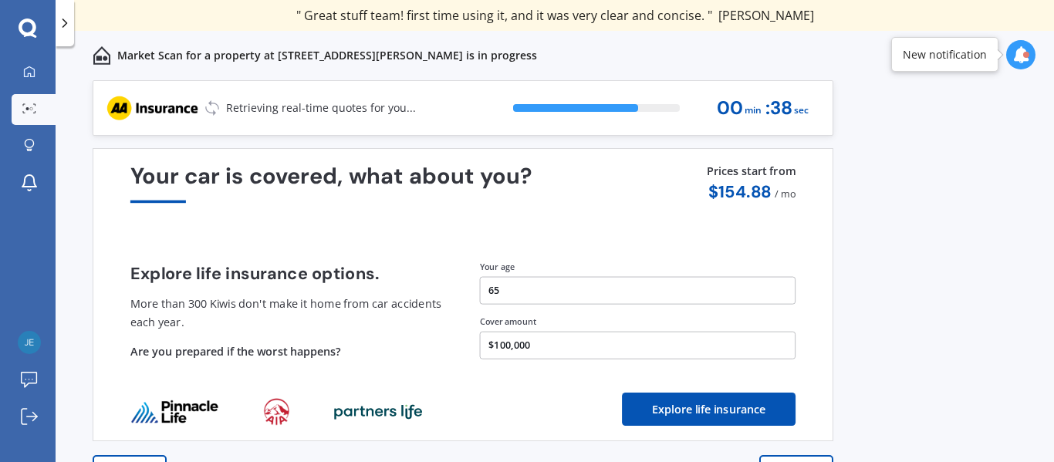
scroll to position [39, 0]
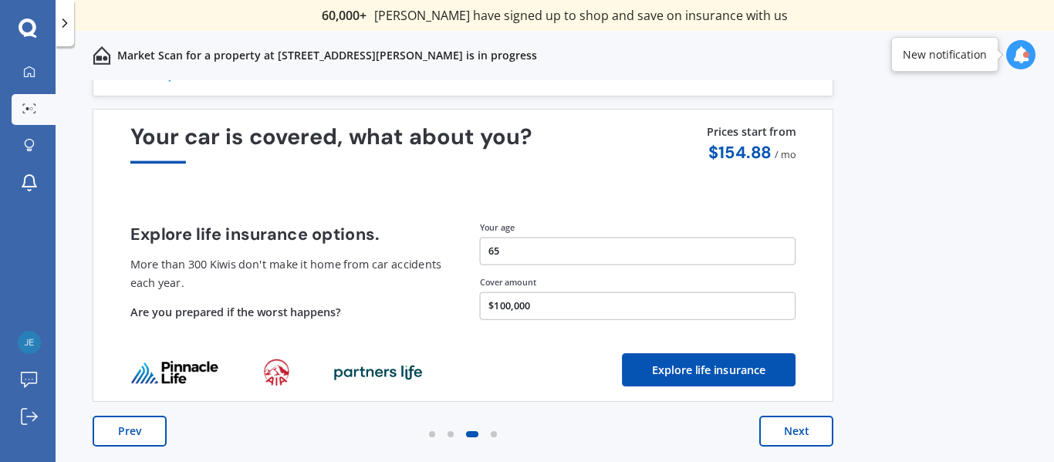
click at [792, 422] on button "Next" at bounding box center [796, 431] width 74 height 31
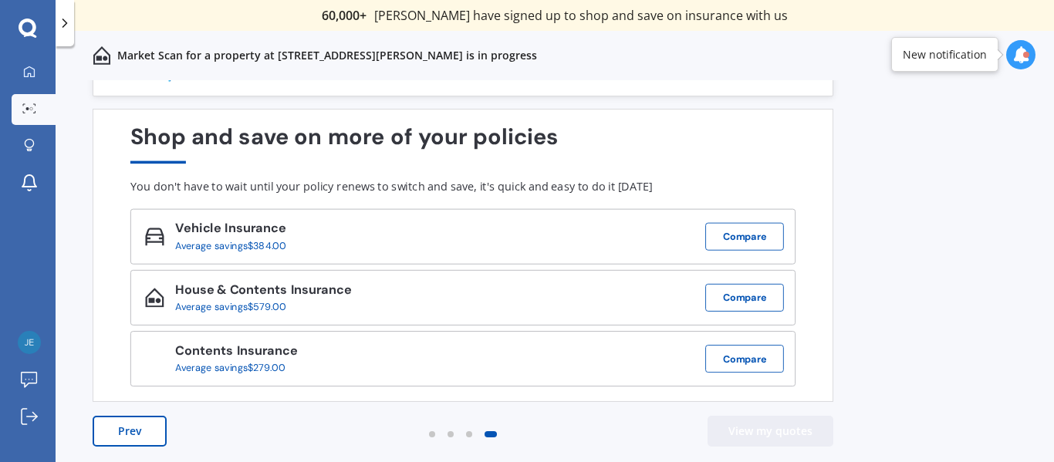
scroll to position [0, 0]
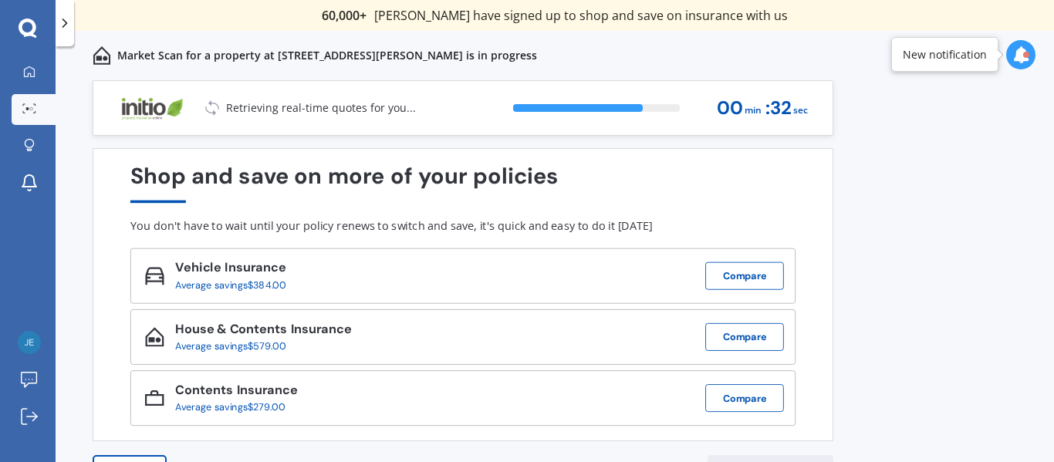
click at [873, 319] on div "Previous 60,000+ Kiwis have signed up to shop and save on insurance with us " H…" at bounding box center [555, 288] width 998 height 416
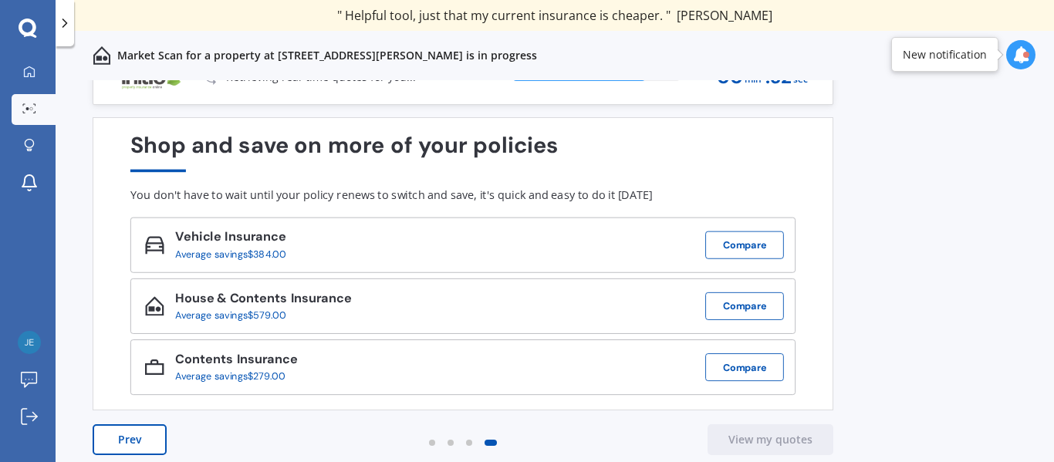
scroll to position [39, 0]
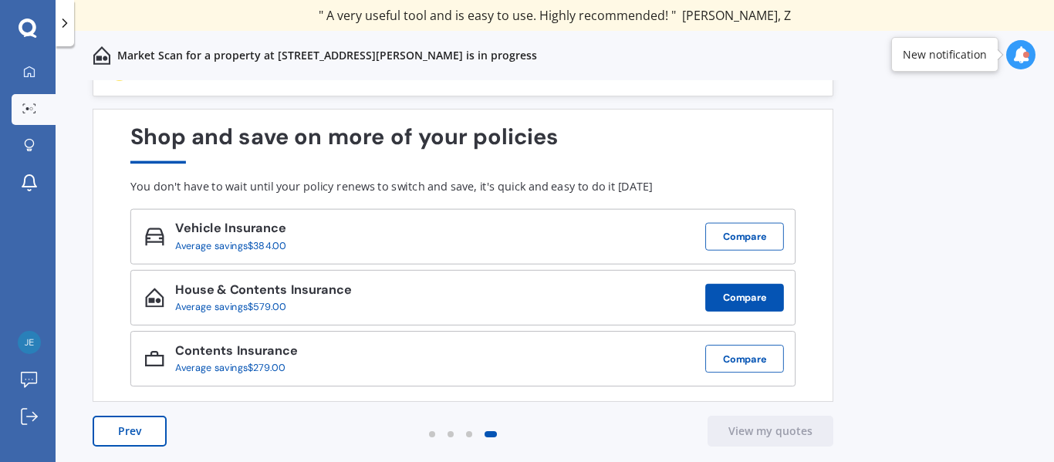
click at [750, 295] on button "Compare" at bounding box center [744, 298] width 79 height 28
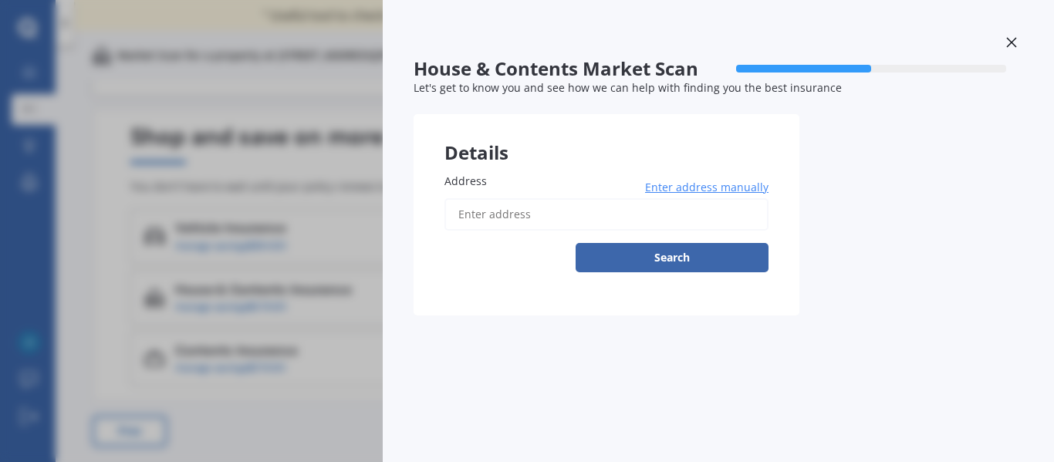
click at [487, 218] on input "Address" at bounding box center [606, 214] width 324 height 32
type input "[STREET_ADDRESS][PERSON_NAME]"
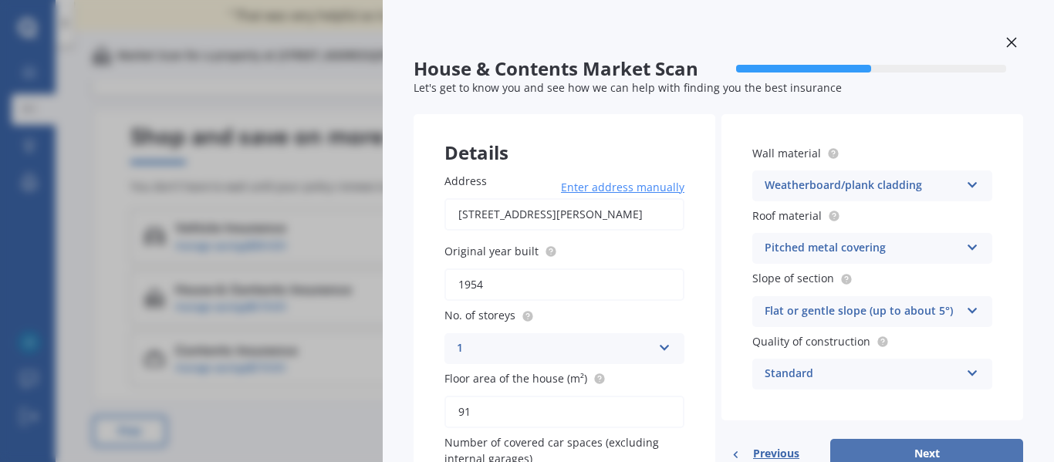
click at [898, 446] on button "Next" at bounding box center [926, 453] width 193 height 29
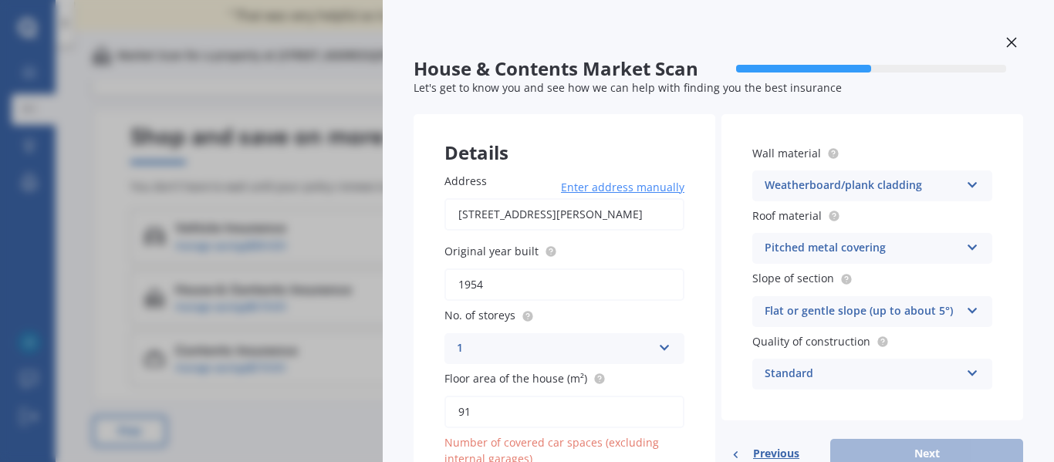
scroll to position [45, 0]
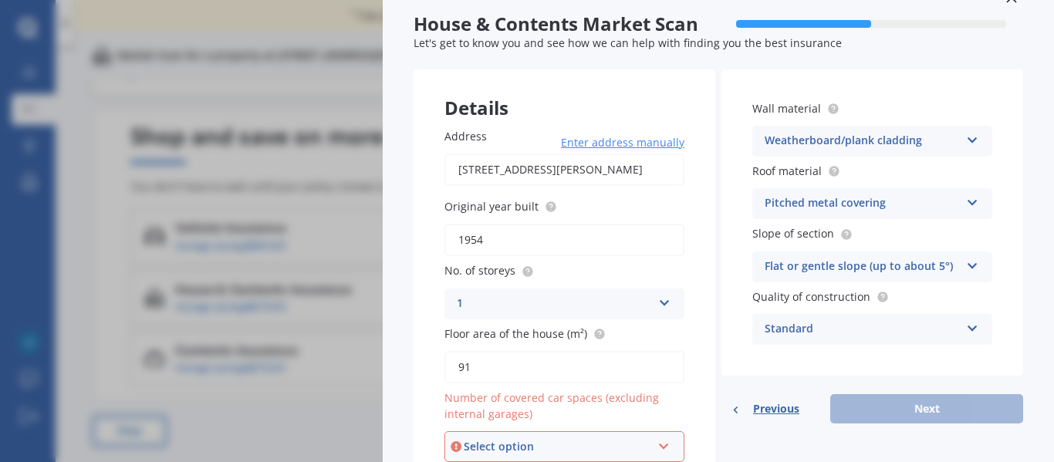
click at [755, 137] on div "Weatherboard/plank cladding Artificial weatherboard/plank cladding Blockwork Br…" at bounding box center [872, 141] width 240 height 31
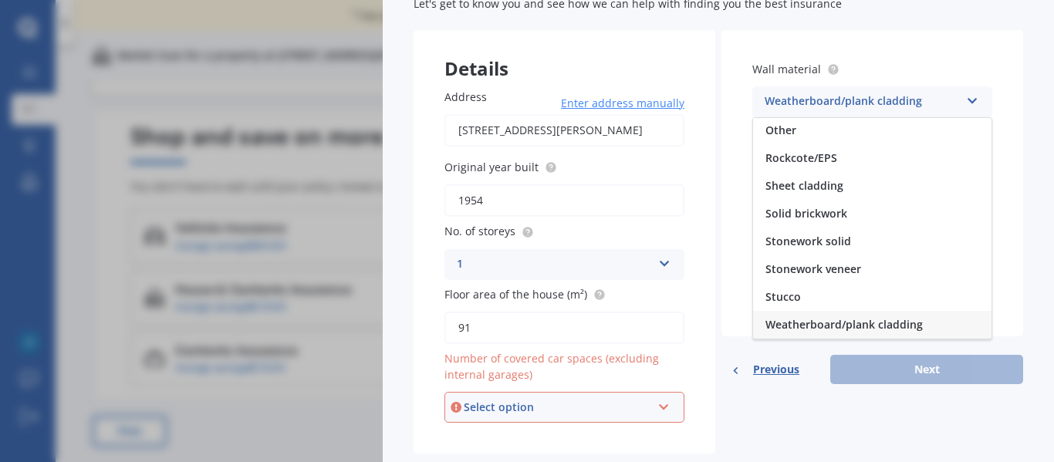
scroll to position [119, 0]
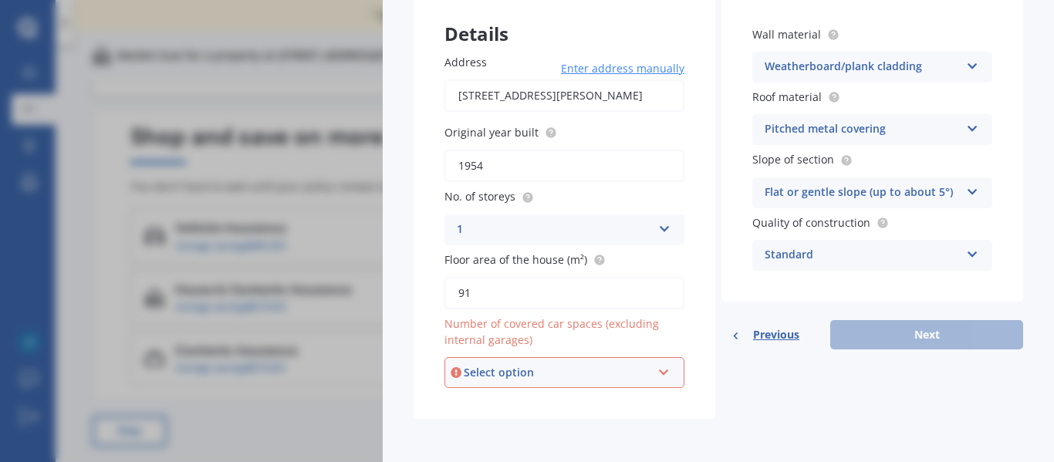
click at [775, 332] on span "Previous" at bounding box center [776, 334] width 46 height 23
click at [776, 331] on span "Previous" at bounding box center [776, 334] width 46 height 23
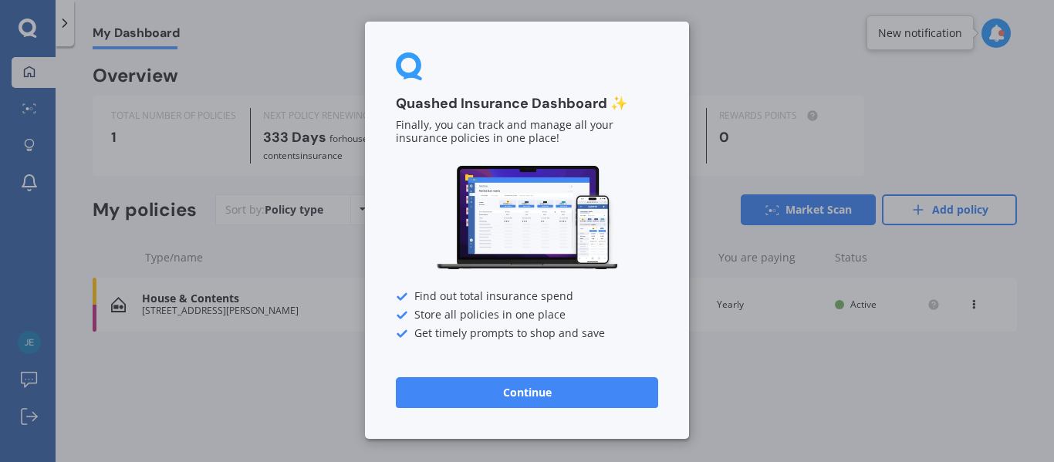
click at [507, 395] on button "Continue" at bounding box center [527, 392] width 262 height 31
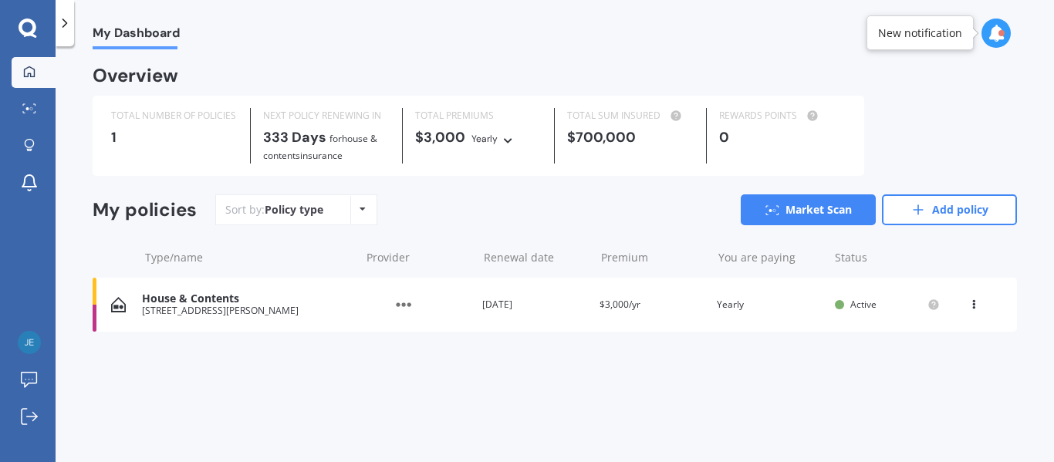
click at [1049, 303] on div "My Dashboard Overview TOTAL NUMBER OF POLICIES 1 NEXT POLICY RENEWING [DATE] fo…" at bounding box center [555, 257] width 998 height 416
click at [805, 213] on link "Market Scan" at bounding box center [808, 209] width 135 height 31
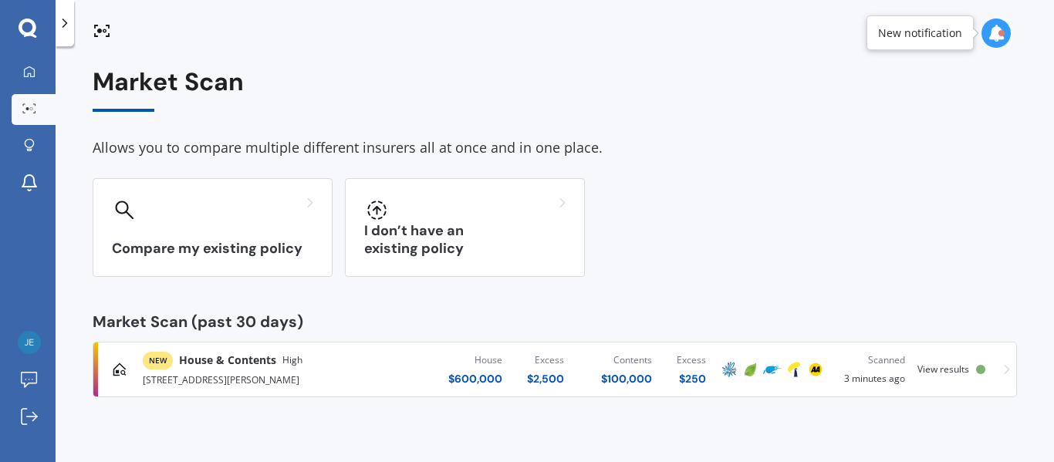
click at [873, 193] on div "Compare my existing policy I don’t have an existing policy" at bounding box center [555, 227] width 924 height 99
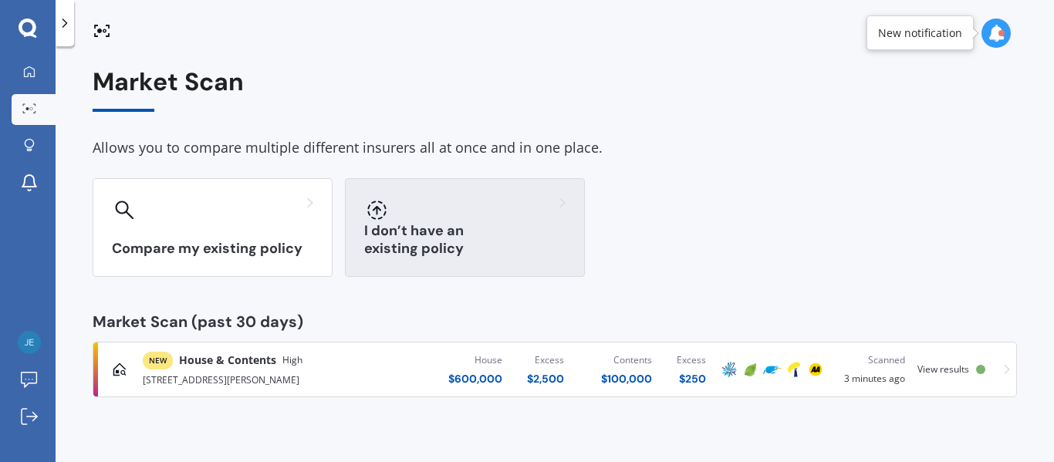
click at [473, 221] on div at bounding box center [464, 210] width 201 height 25
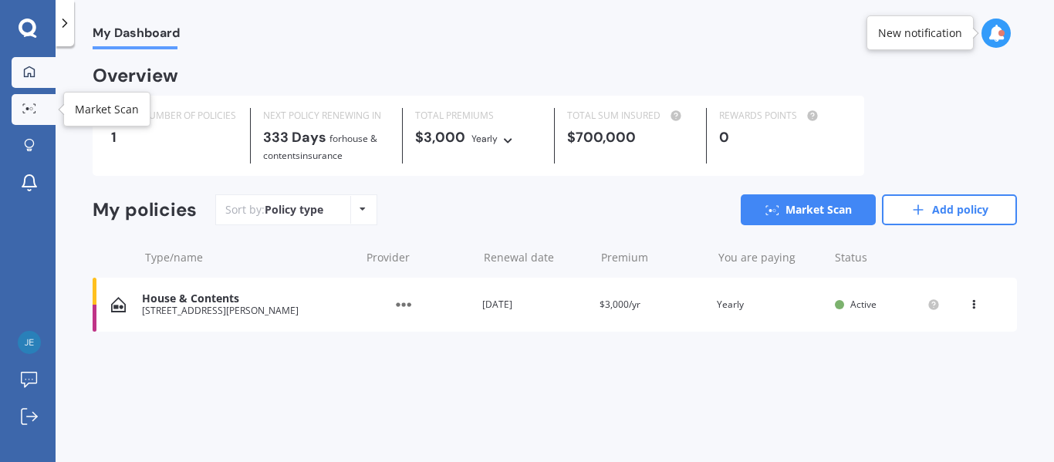
click at [19, 106] on div at bounding box center [29, 109] width 23 height 12
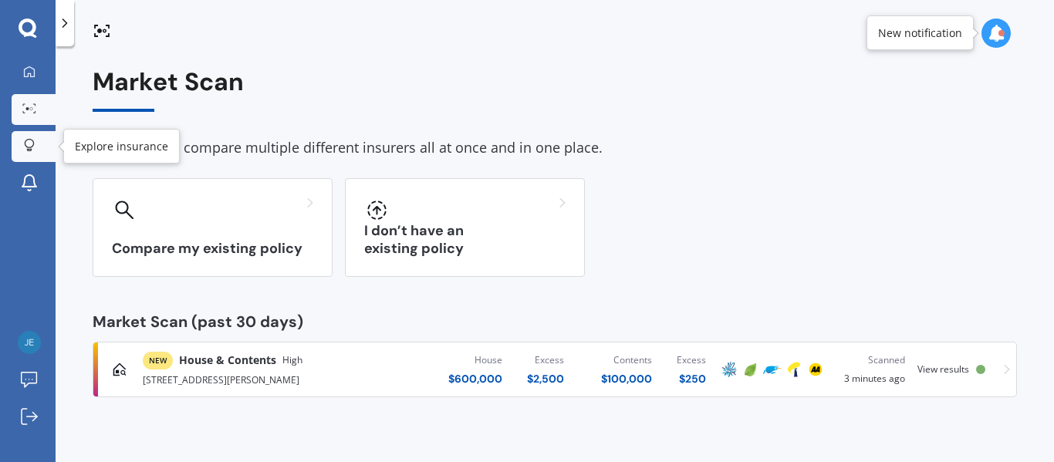
click at [29, 149] on icon at bounding box center [28, 150] width 5 height 2
